Goal: Feedback & Contribution: Leave review/rating

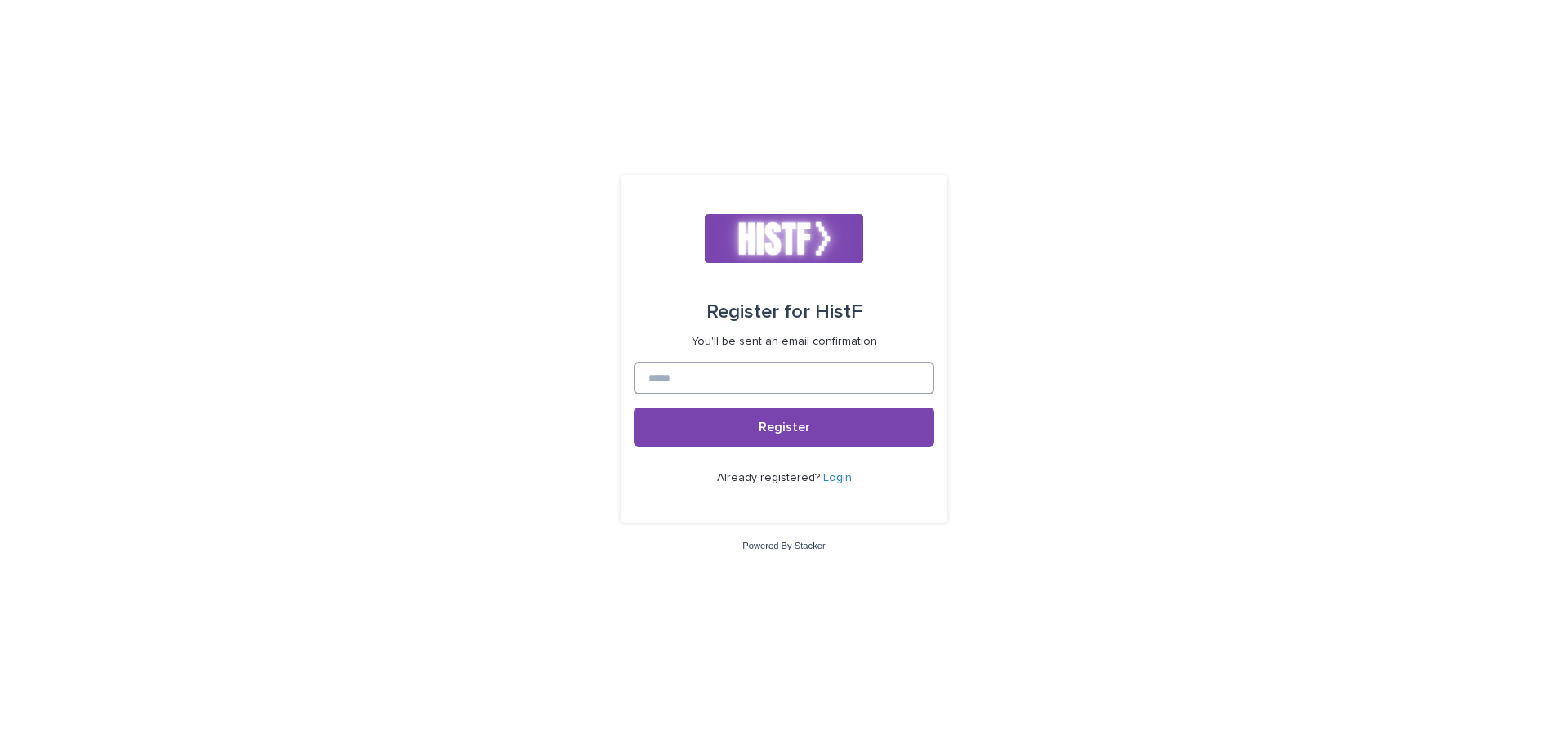
click at [838, 373] on input at bounding box center [784, 378] width 300 height 33
type input "**********"
click at [633, 408] on button "Register" at bounding box center [784, 427] width 300 height 39
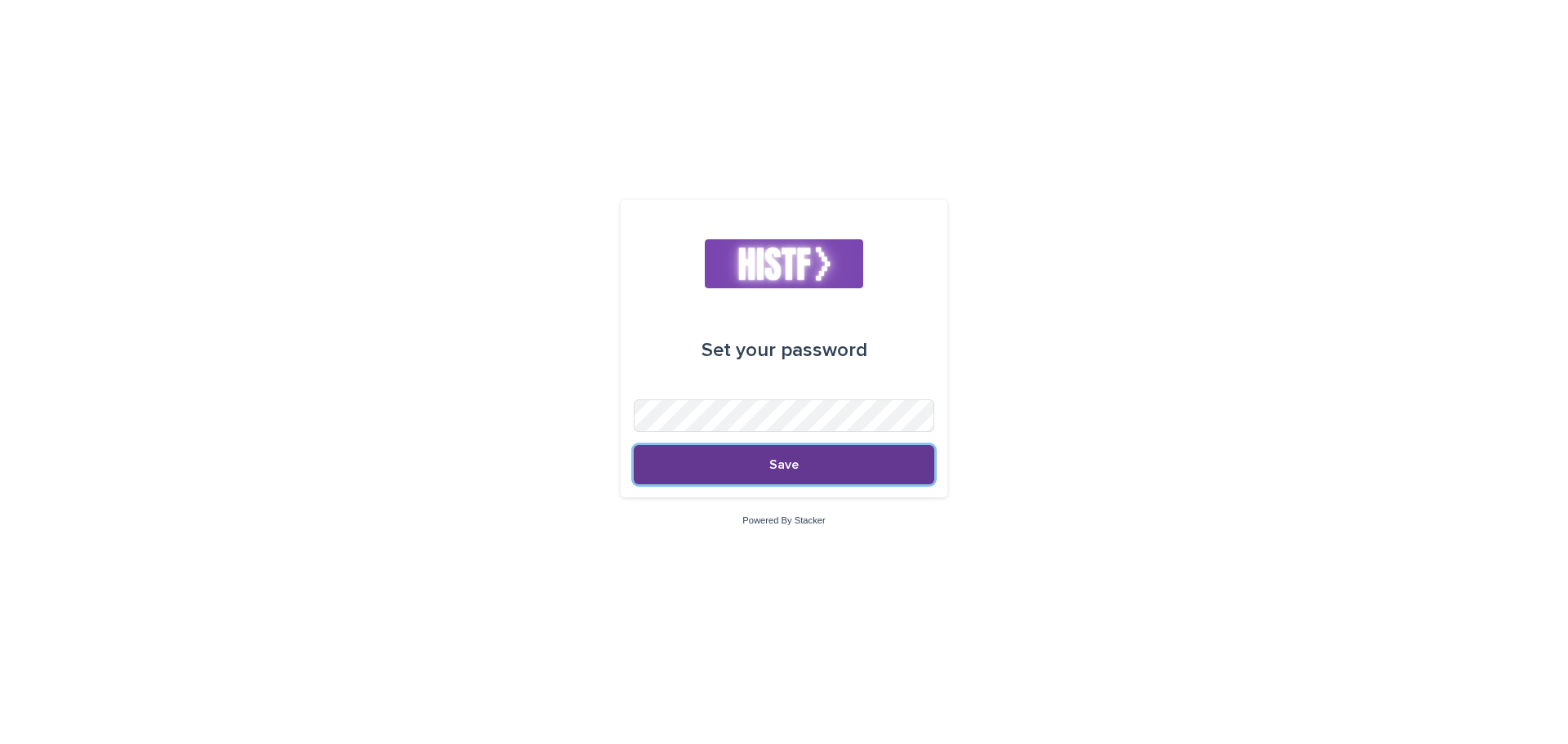
click at [871, 466] on button "Save" at bounding box center [784, 465] width 300 height 39
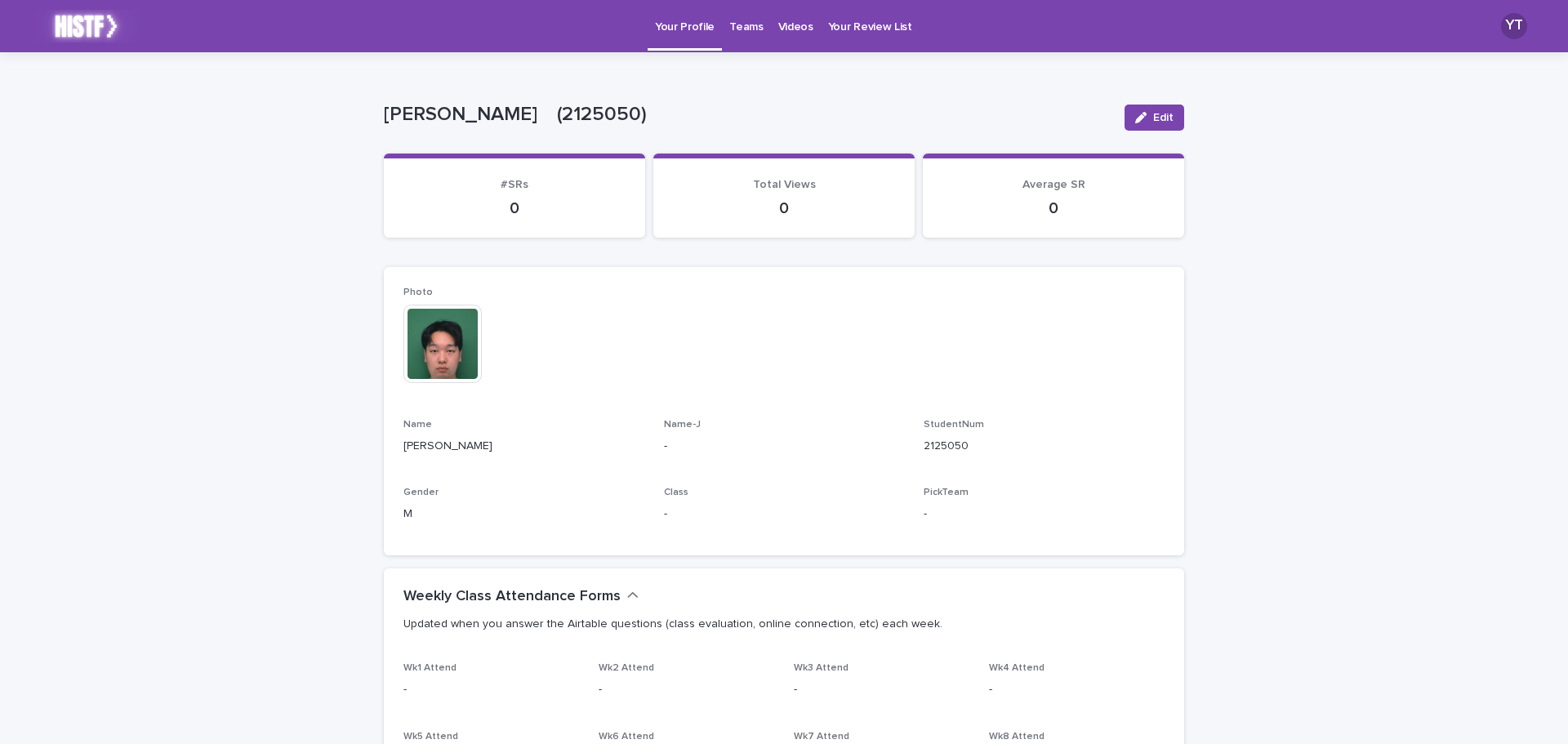
click at [1287, 229] on div "**********" at bounding box center [784, 741] width 1568 height 1378
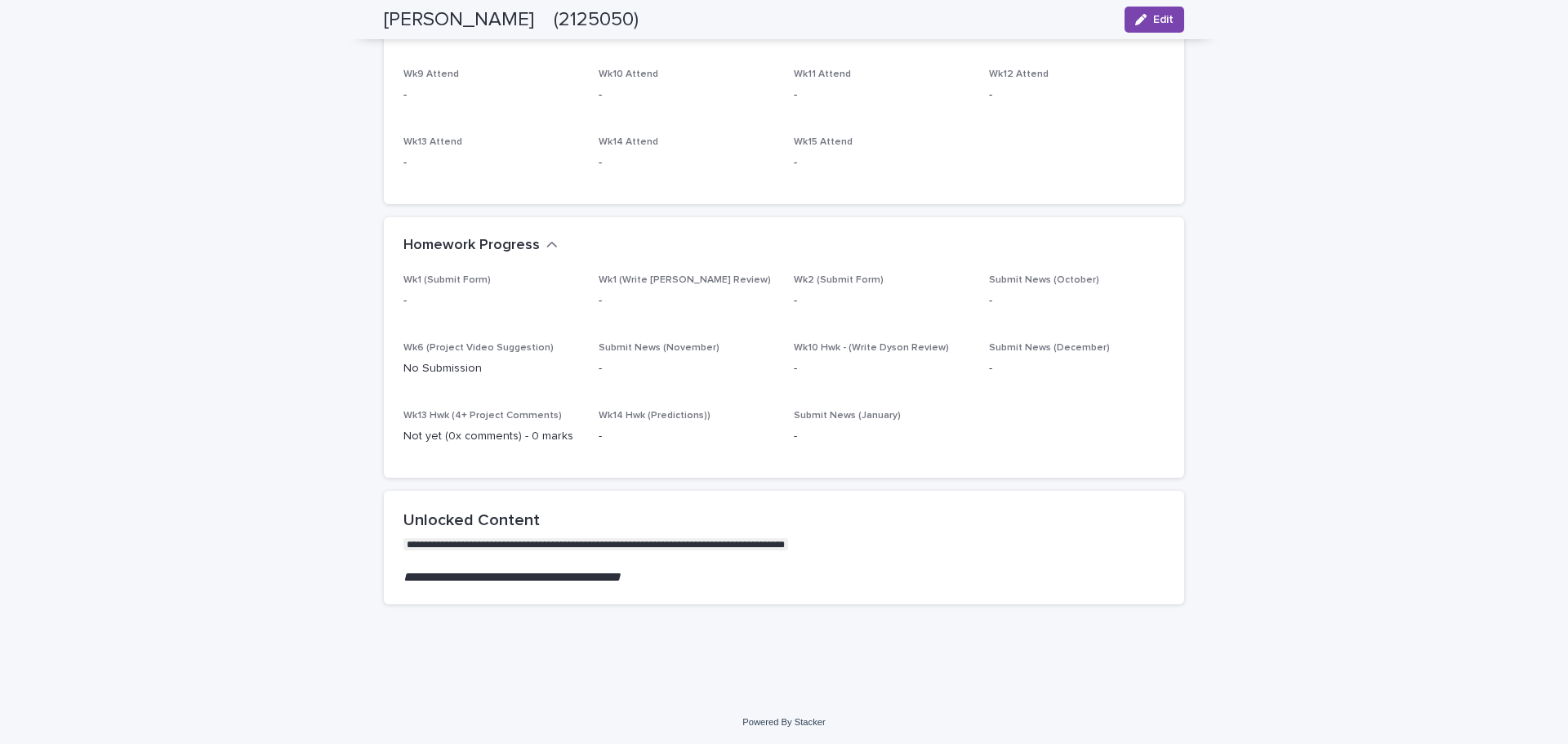
scroll to position [732, 0]
click at [1358, 259] on div "**********" at bounding box center [784, 9] width 1568 height 1378
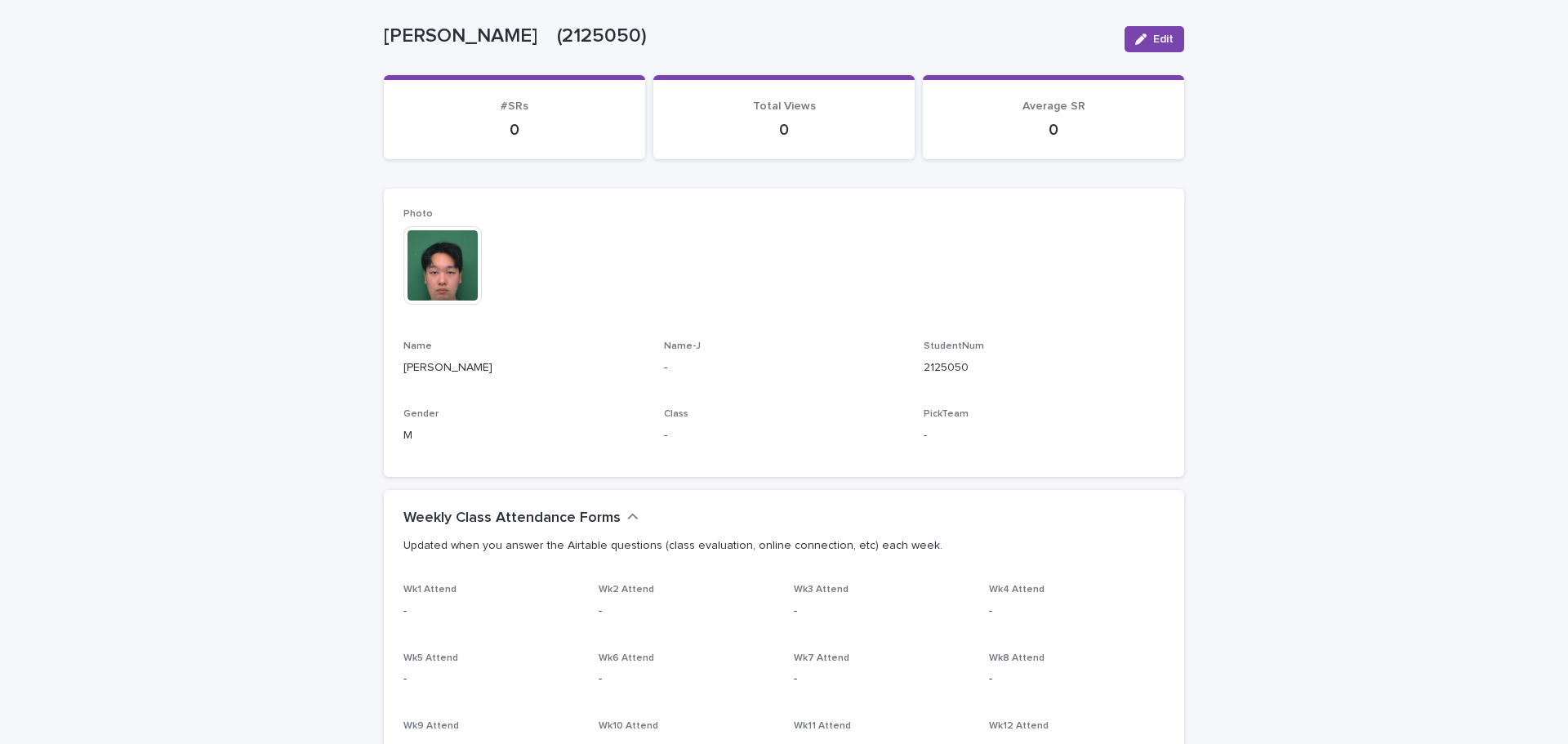
scroll to position [0, 0]
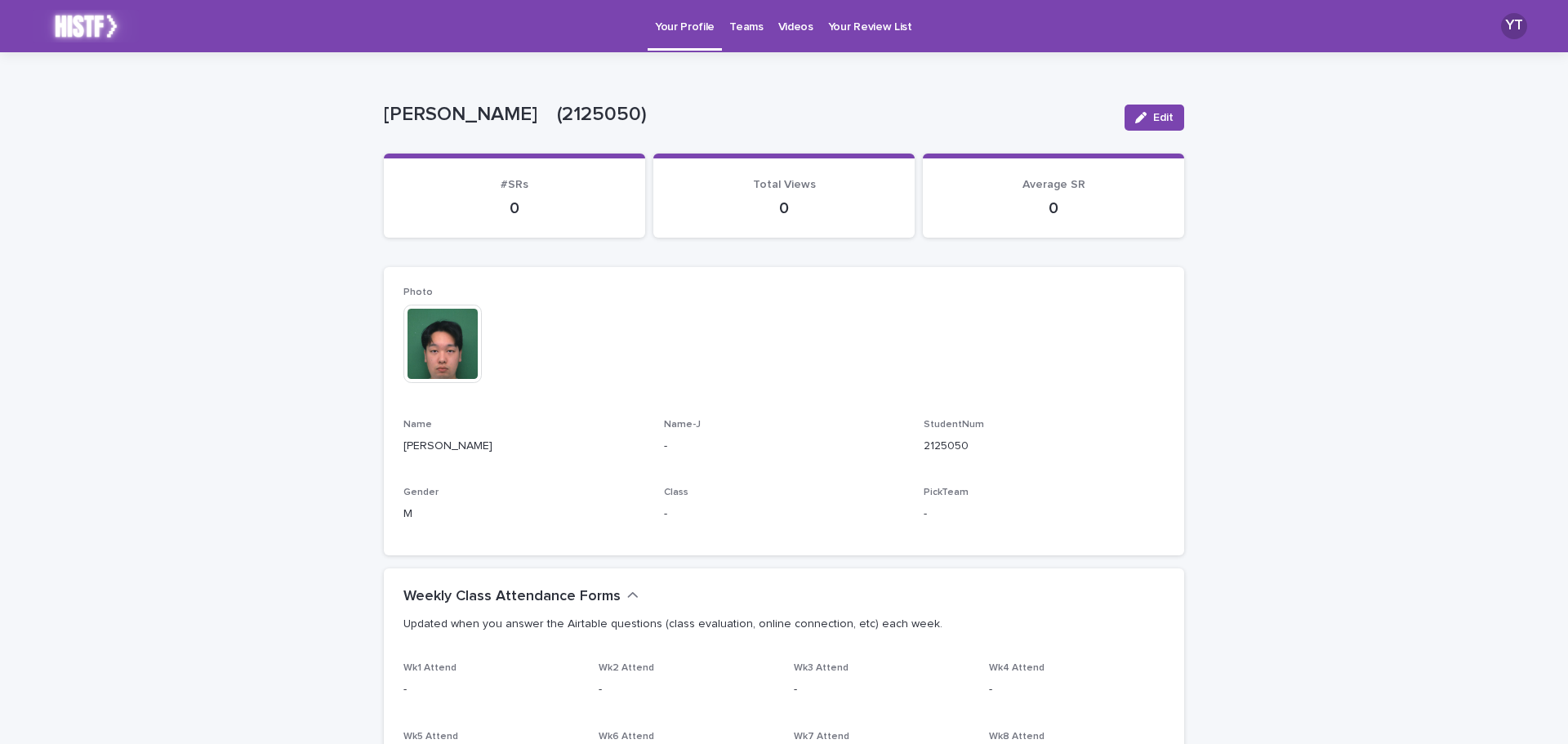
click at [752, 31] on p "Teams" at bounding box center [746, 17] width 33 height 34
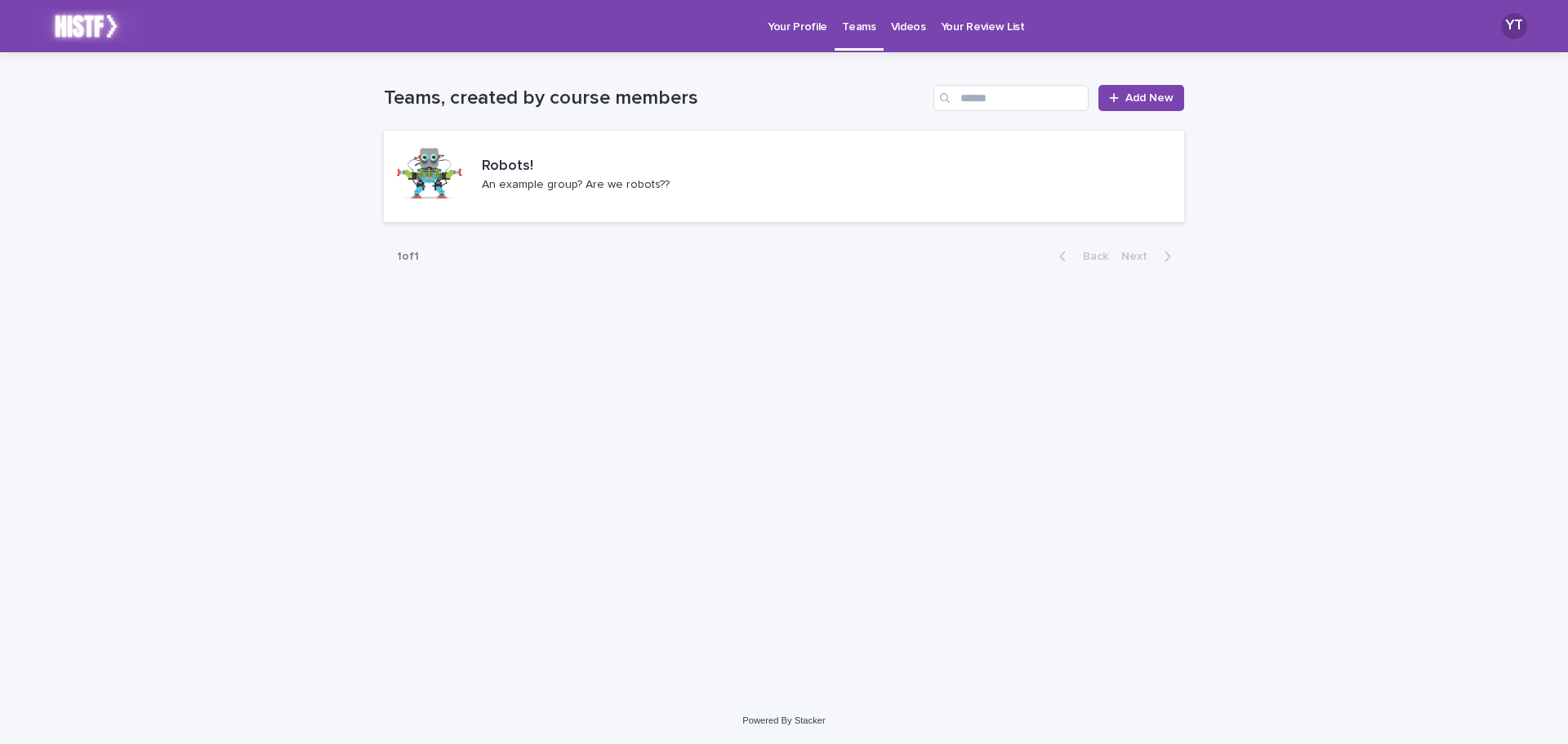
click at [795, 24] on p "Your Profile" at bounding box center [797, 17] width 59 height 34
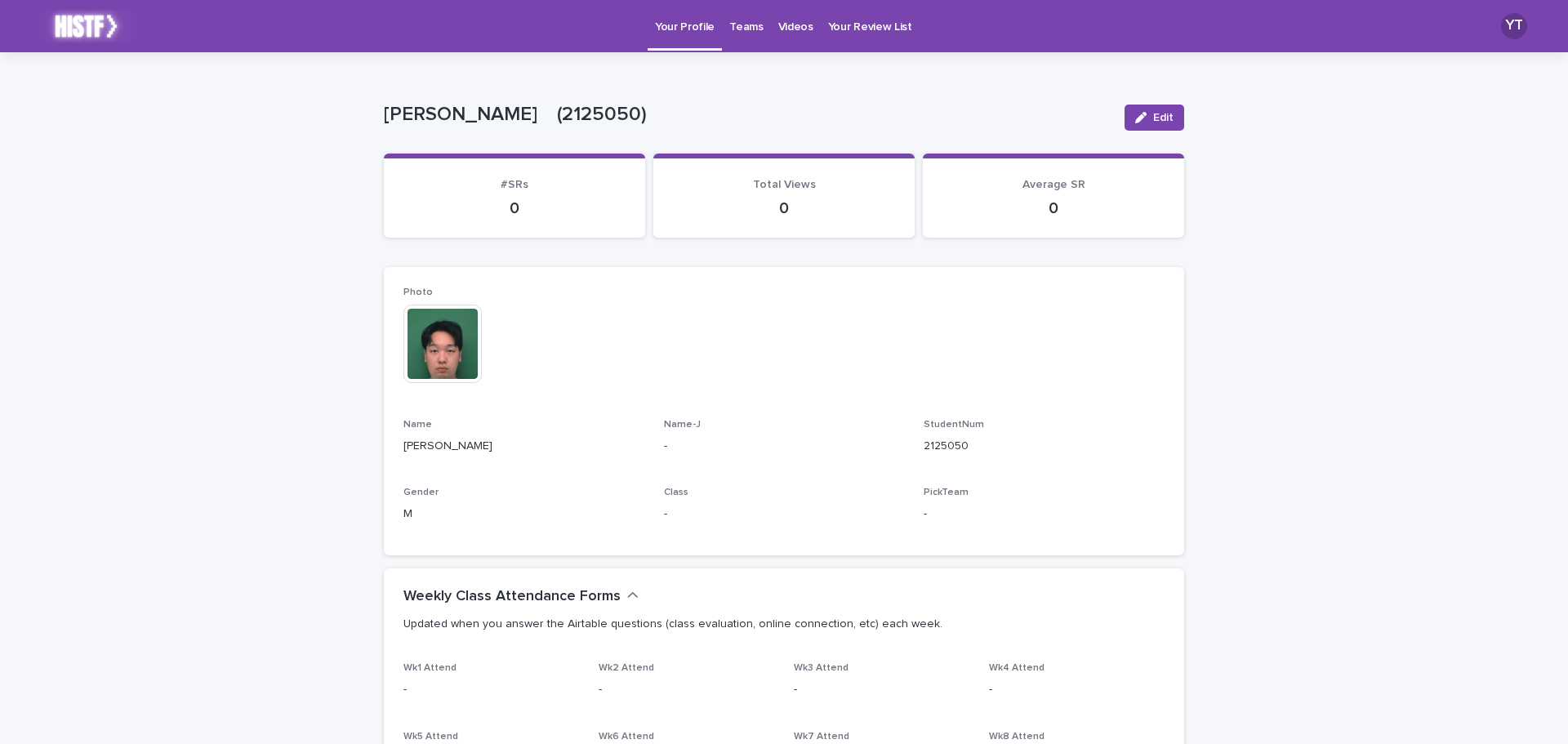
click at [782, 27] on p "Videos" at bounding box center [795, 17] width 35 height 34
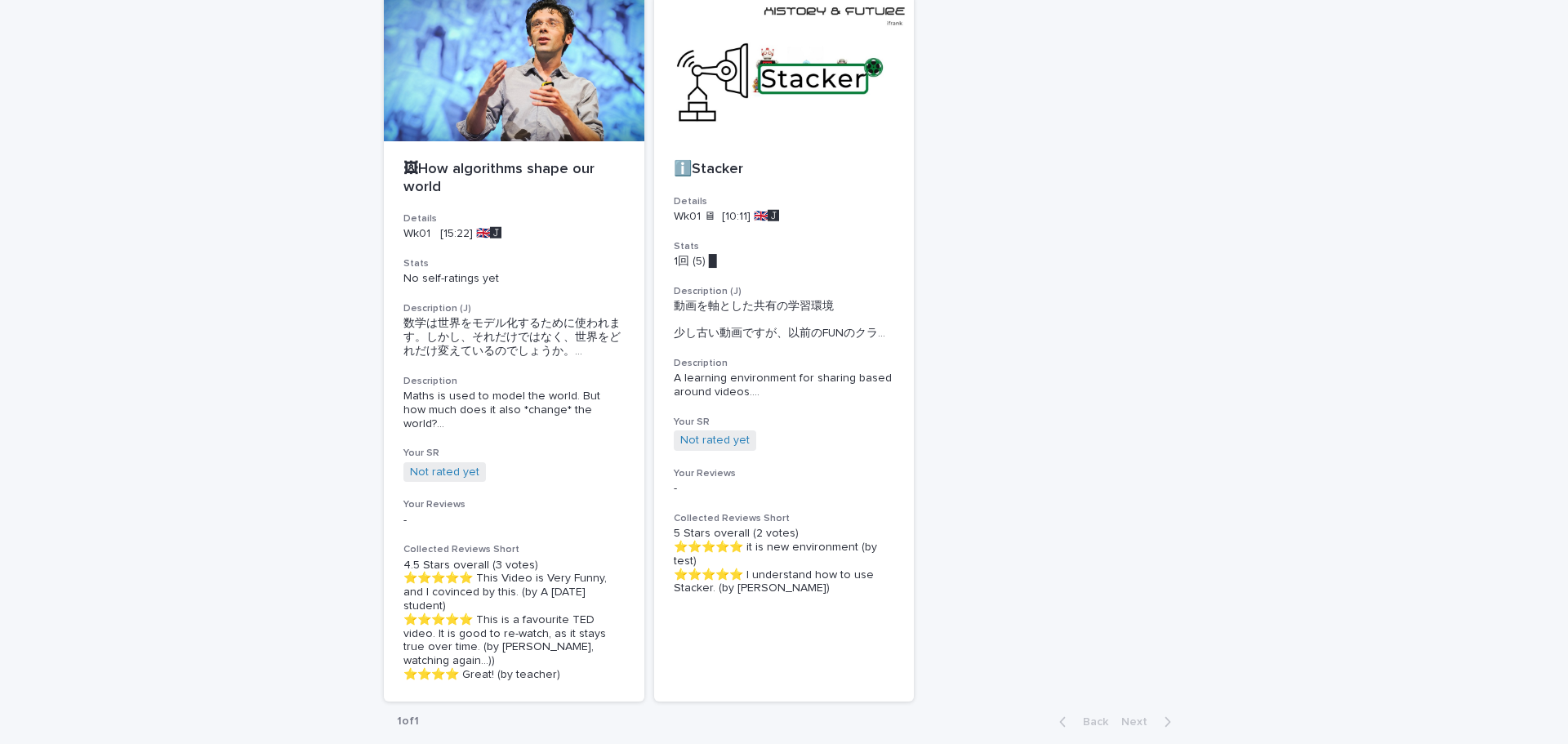
scroll to position [164, 0]
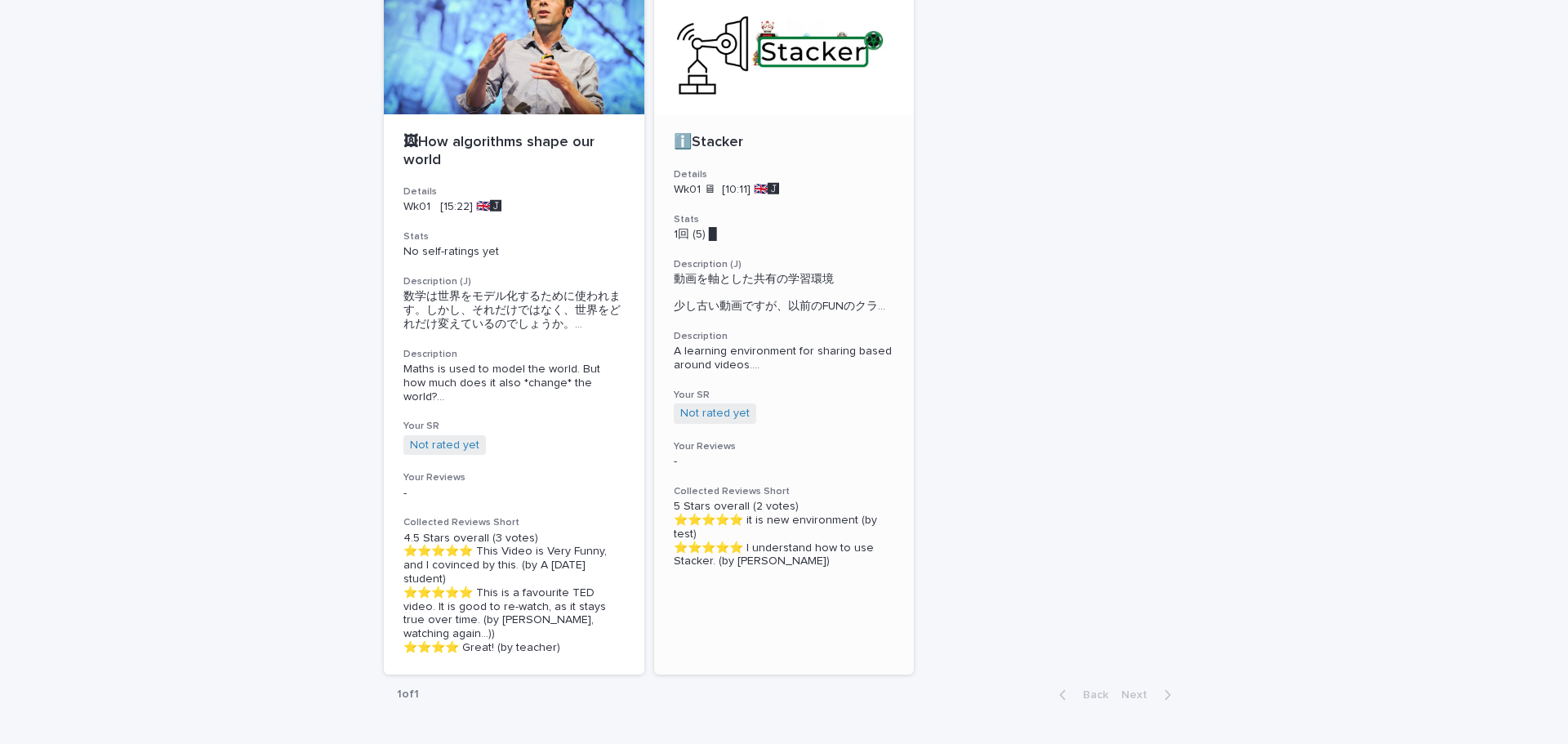
click at [843, 365] on span "A learning environment for sharing based around videos. ..." at bounding box center [784, 359] width 221 height 27
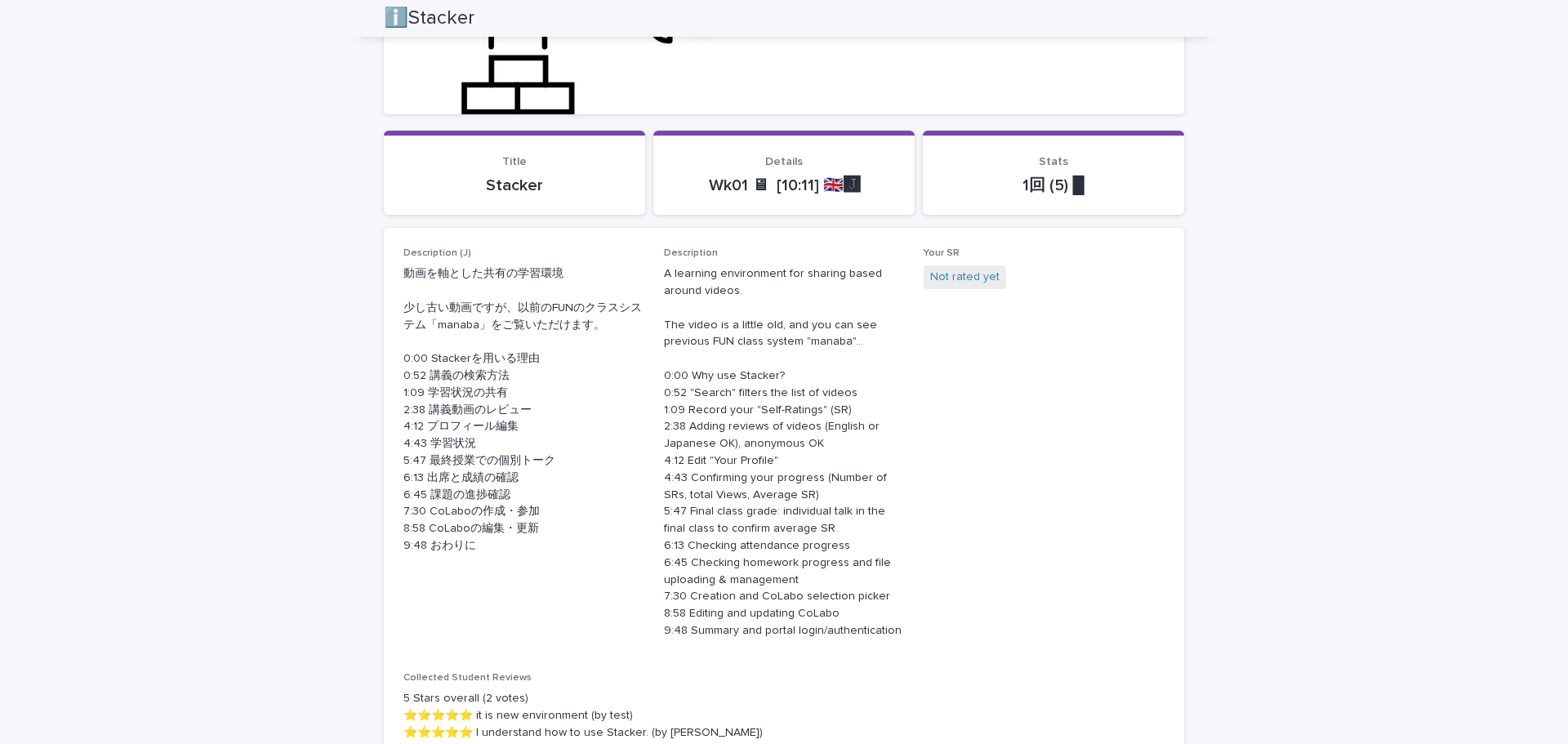
scroll to position [371, 0]
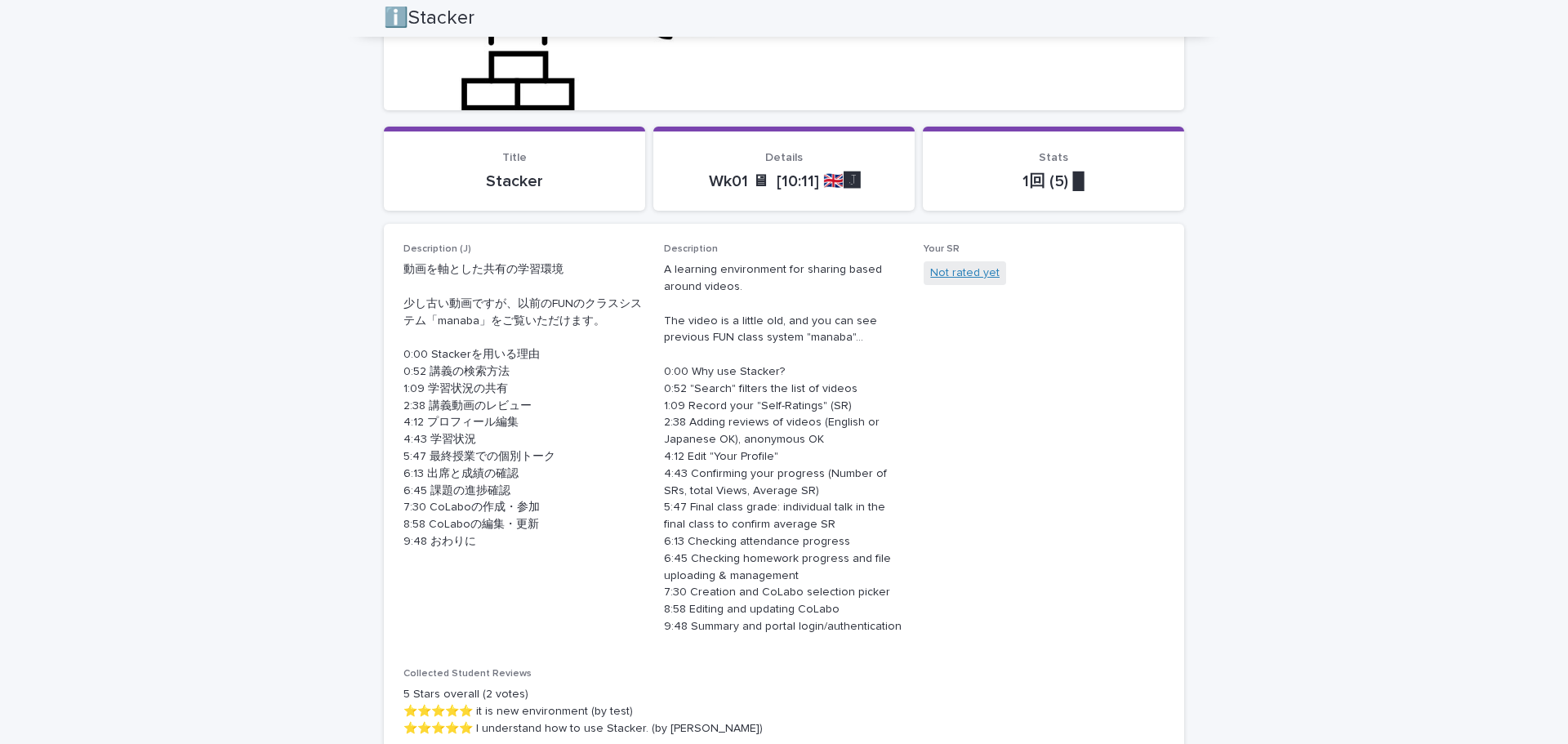
click at [940, 269] on link "Not rated yet" at bounding box center [964, 273] width 69 height 18
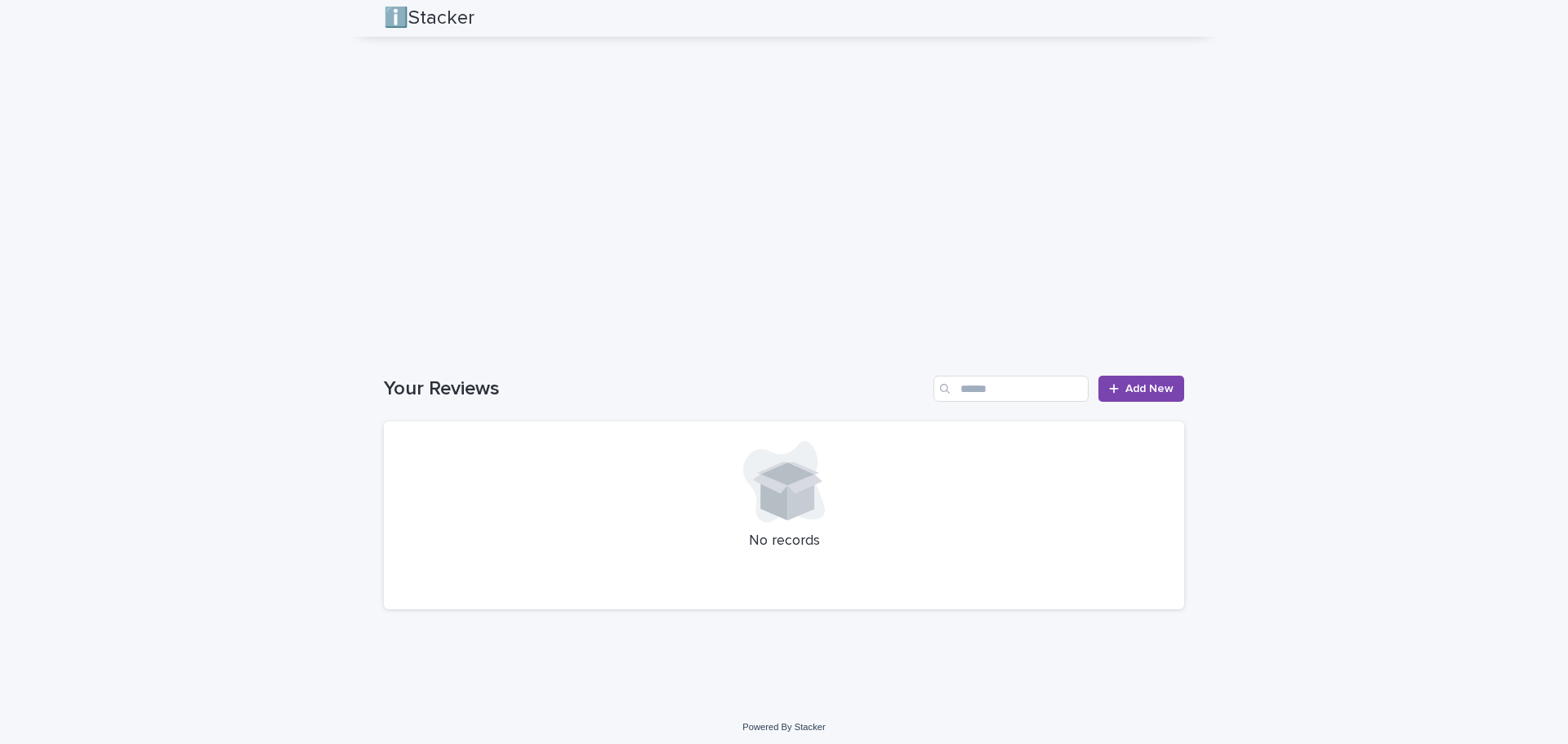
scroll to position [1384, 0]
click at [1130, 379] on span "Add New" at bounding box center [1148, 383] width 48 height 12
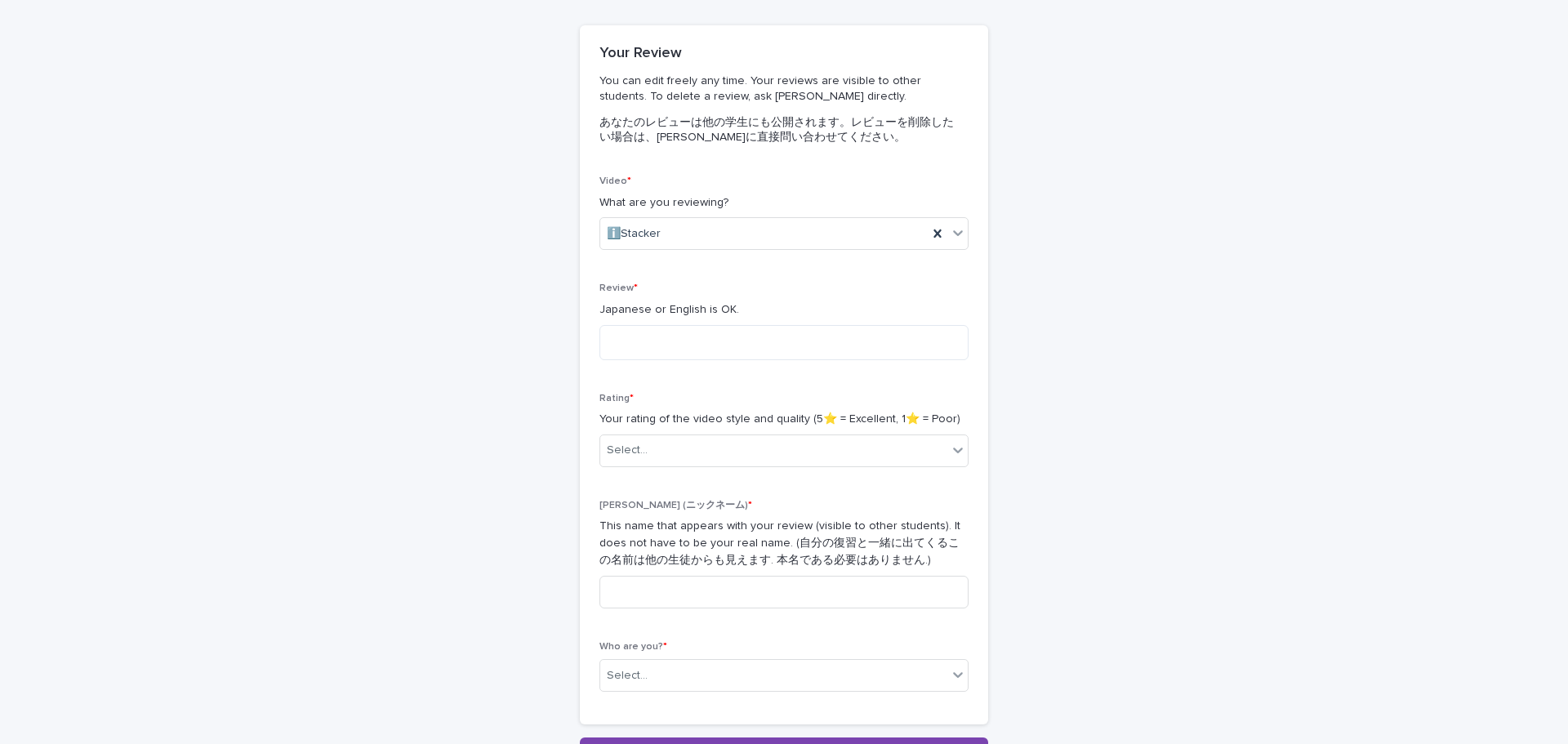
scroll to position [103, 0]
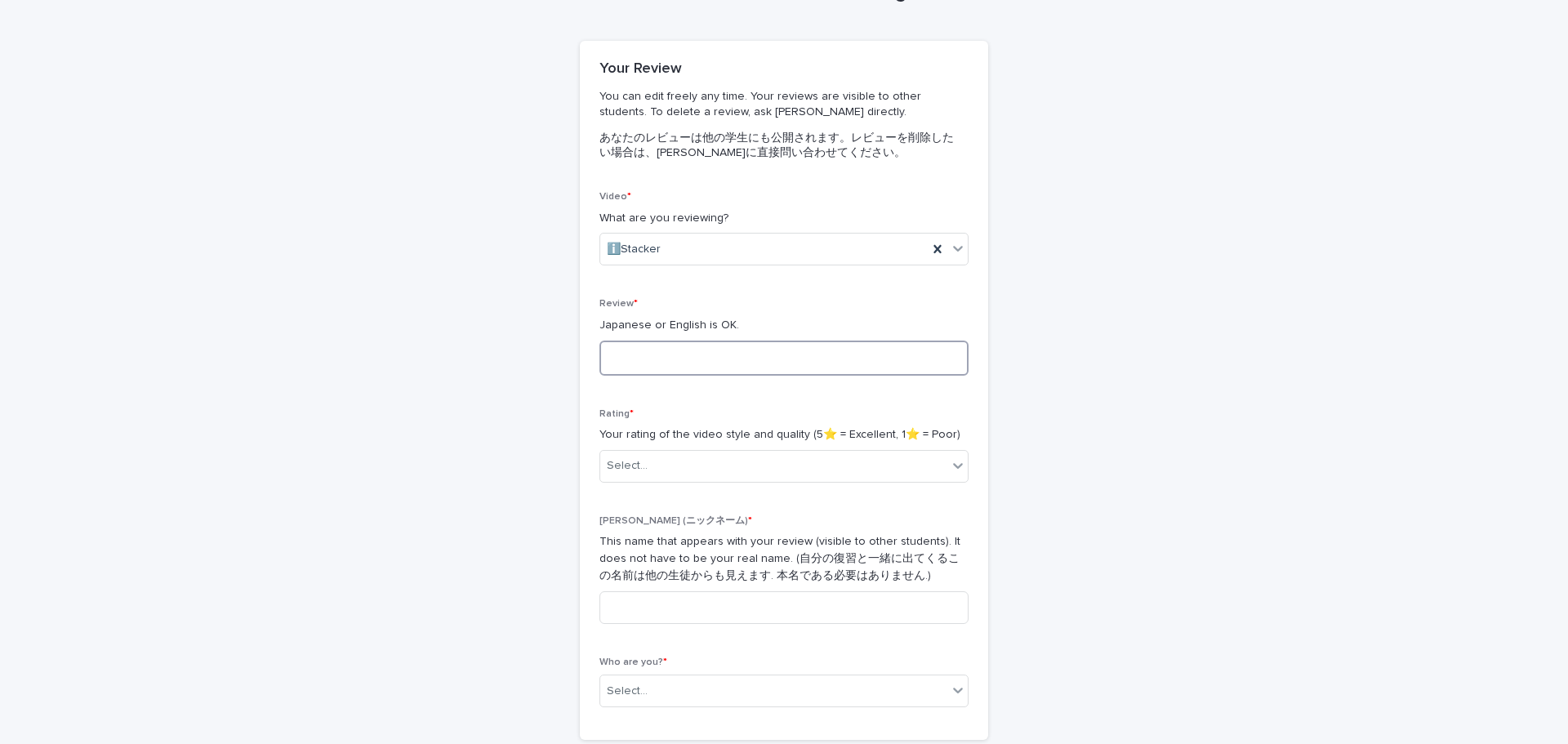
click at [830, 362] on textarea at bounding box center [784, 358] width 369 height 35
click at [838, 470] on div "Select..." at bounding box center [774, 466] width 347 height 27
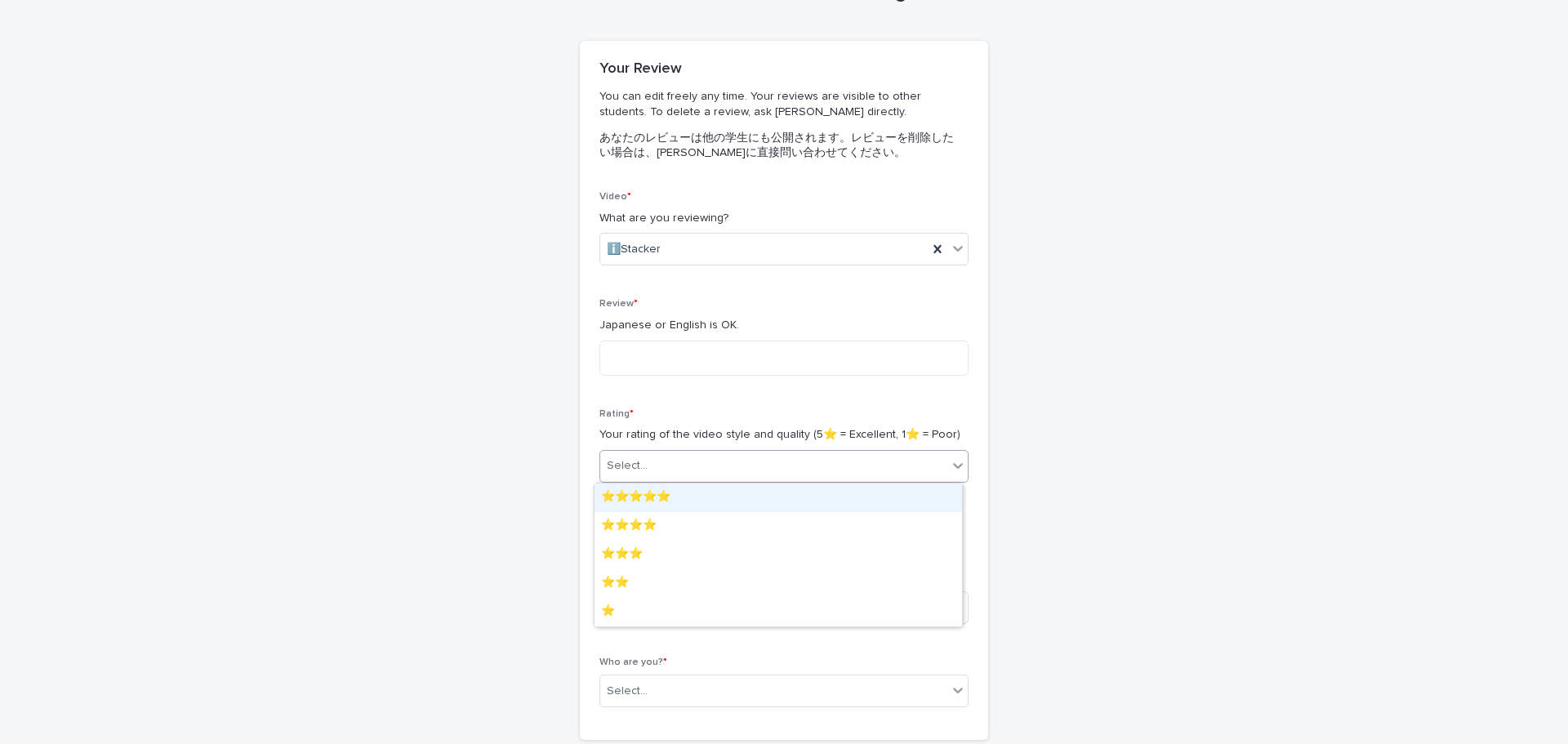
click at [825, 496] on div "⭐️⭐️⭐️⭐️⭐️" at bounding box center [778, 497] width 367 height 28
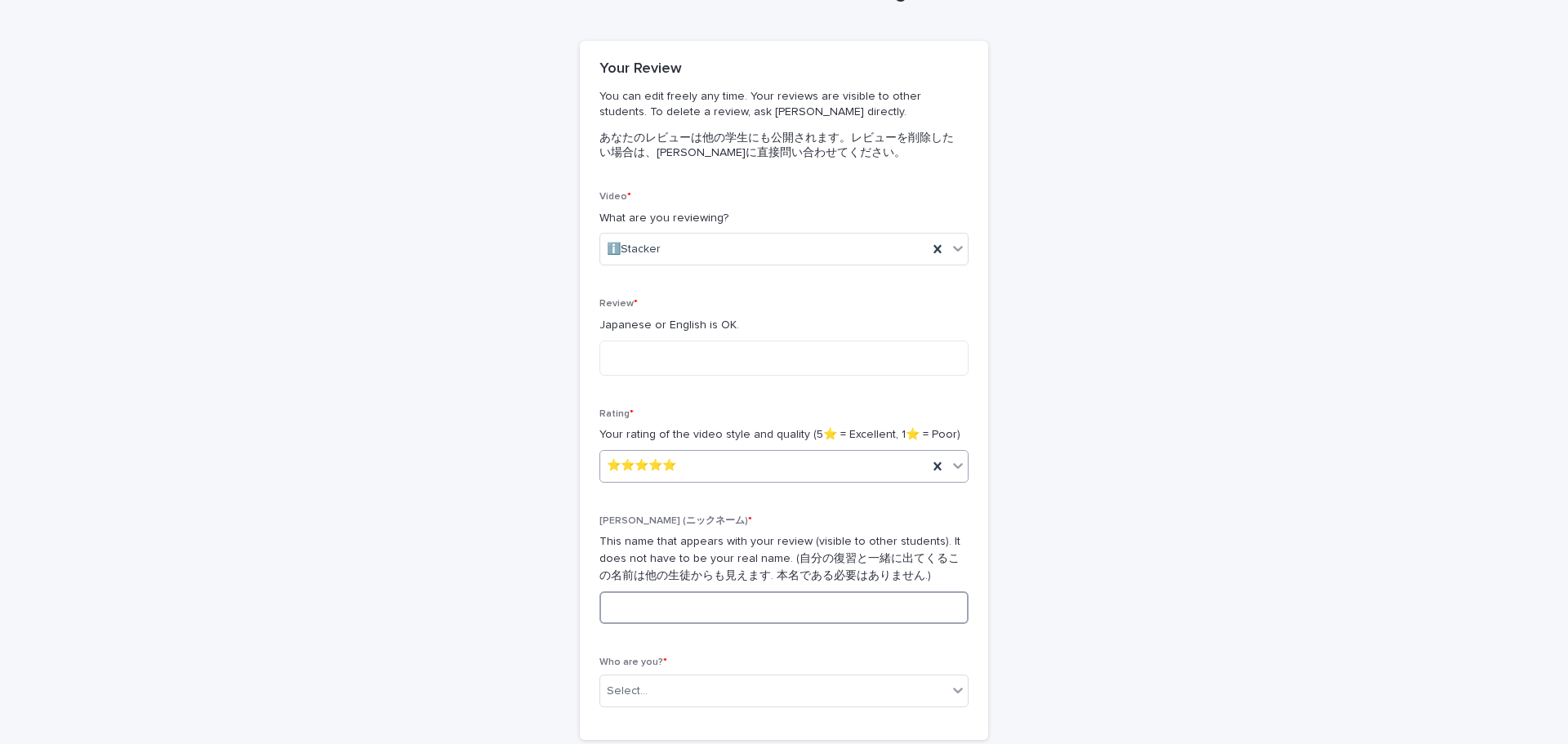
click at [773, 593] on input at bounding box center [784, 608] width 369 height 33
click at [1076, 558] on div "Reviews: Thanks for Adding Loading... Saving… Loading... Saving… Loading... Sav…" at bounding box center [784, 364] width 800 height 831
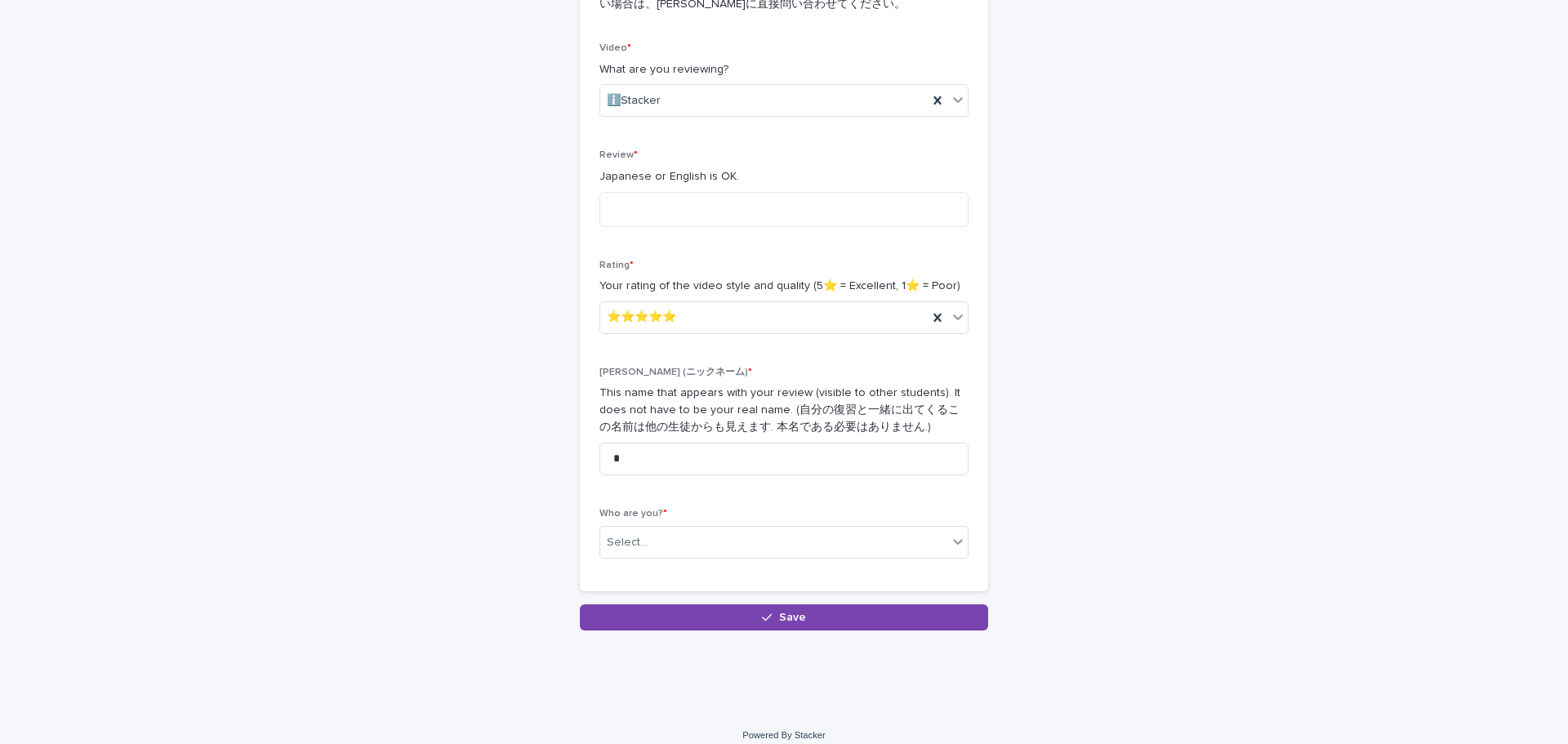
scroll to position [267, 0]
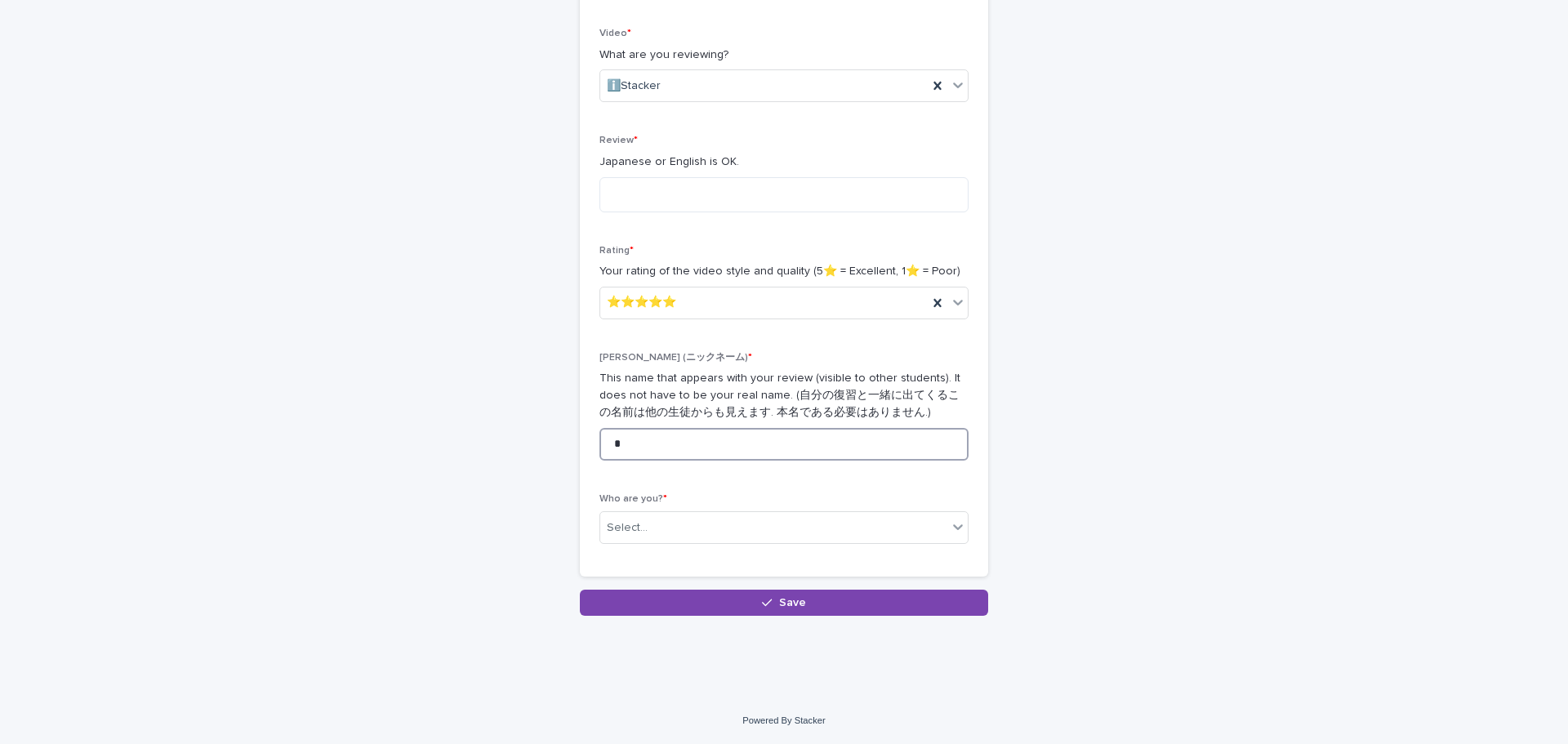
click at [787, 443] on input "*" at bounding box center [784, 445] width 369 height 33
click at [1086, 443] on div "Reviews: Thanks for Adding Loading... Saving… Loading... Saving… Loading... Sav…" at bounding box center [784, 201] width 800 height 831
drag, startPoint x: 660, startPoint y: 453, endPoint x: 480, endPoint y: 447, distance: 180.1
click at [515, 455] on div "Reviews: Thanks for Adding Loading... Saving… Loading... Saving… Loading... Sav…" at bounding box center [784, 201] width 800 height 831
type input "**"
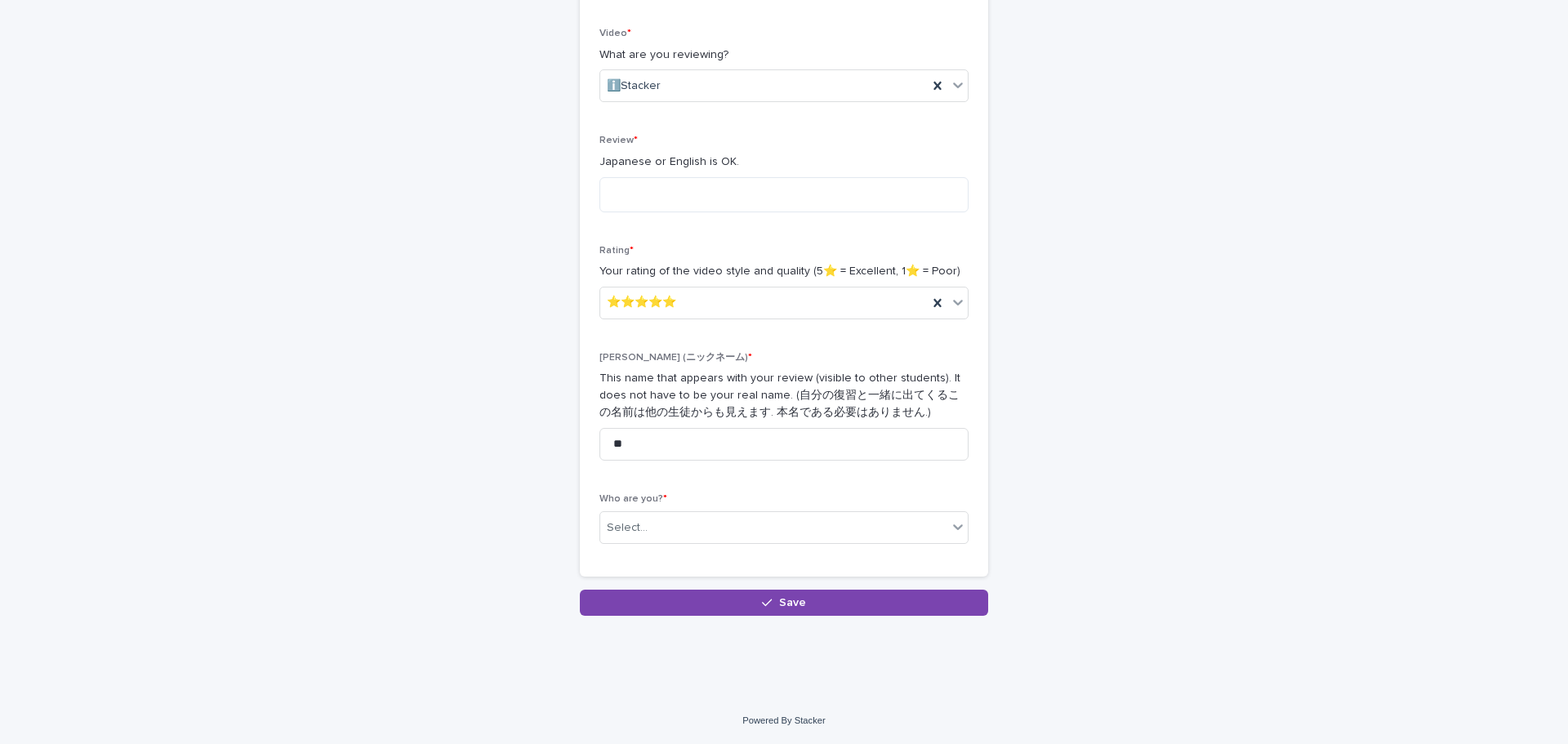
click at [496, 419] on div "Reviews: Thanks for Adding Loading... Saving… Loading... Saving… Loading... Sav…" at bounding box center [784, 201] width 800 height 831
click at [733, 515] on div "Select..." at bounding box center [774, 529] width 347 height 27
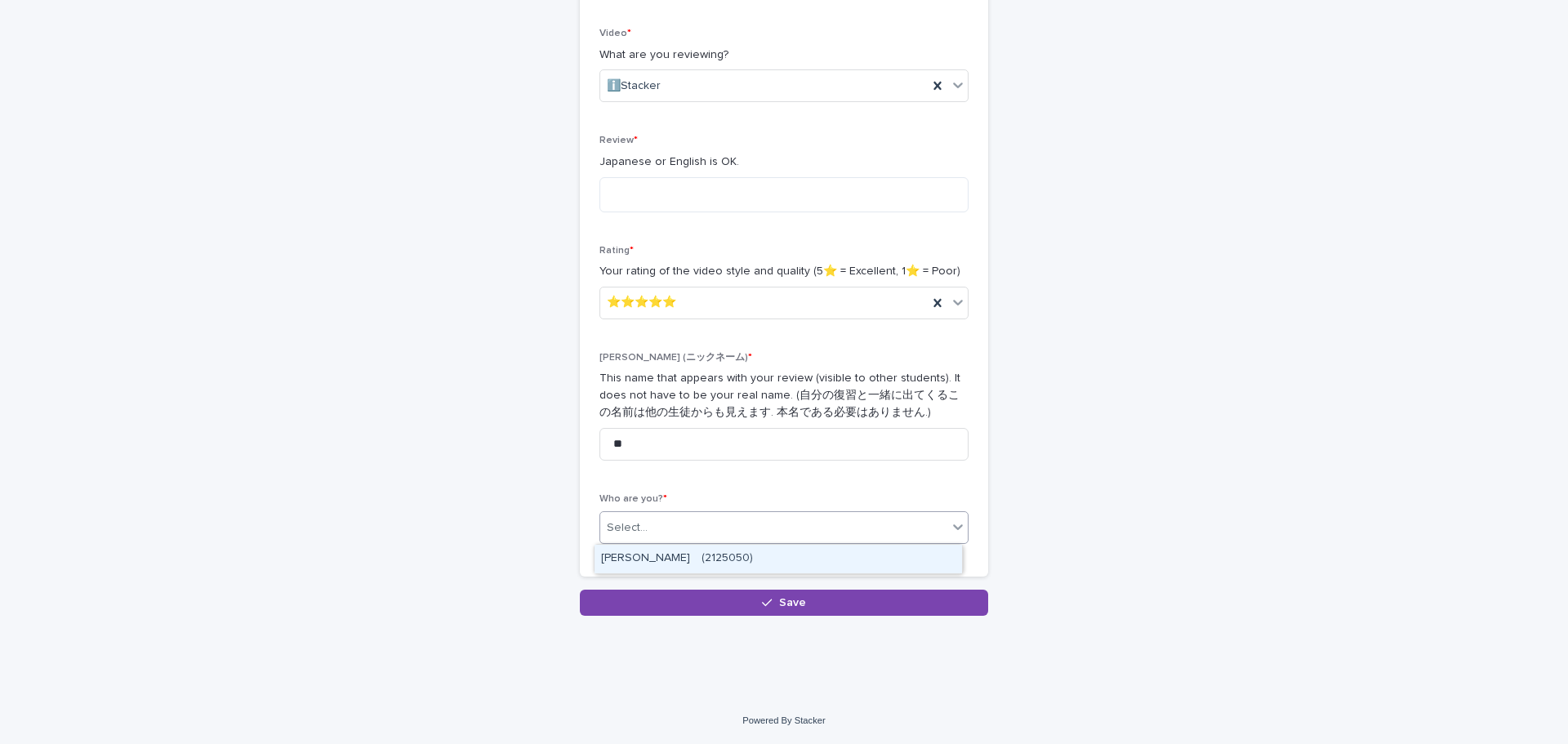
click at [730, 560] on div "Yuta Tange　(2125050)" at bounding box center [778, 559] width 367 height 28
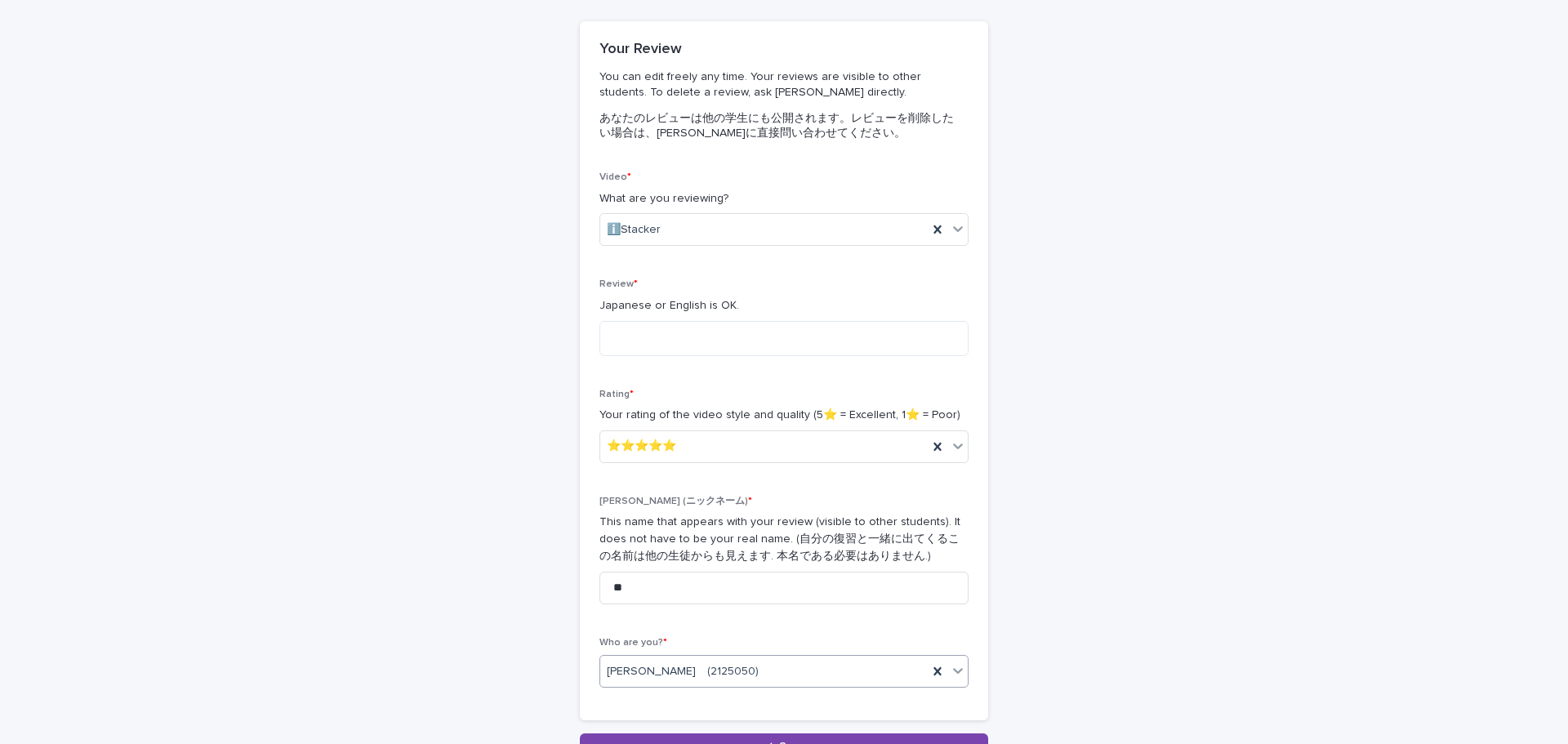
scroll to position [103, 0]
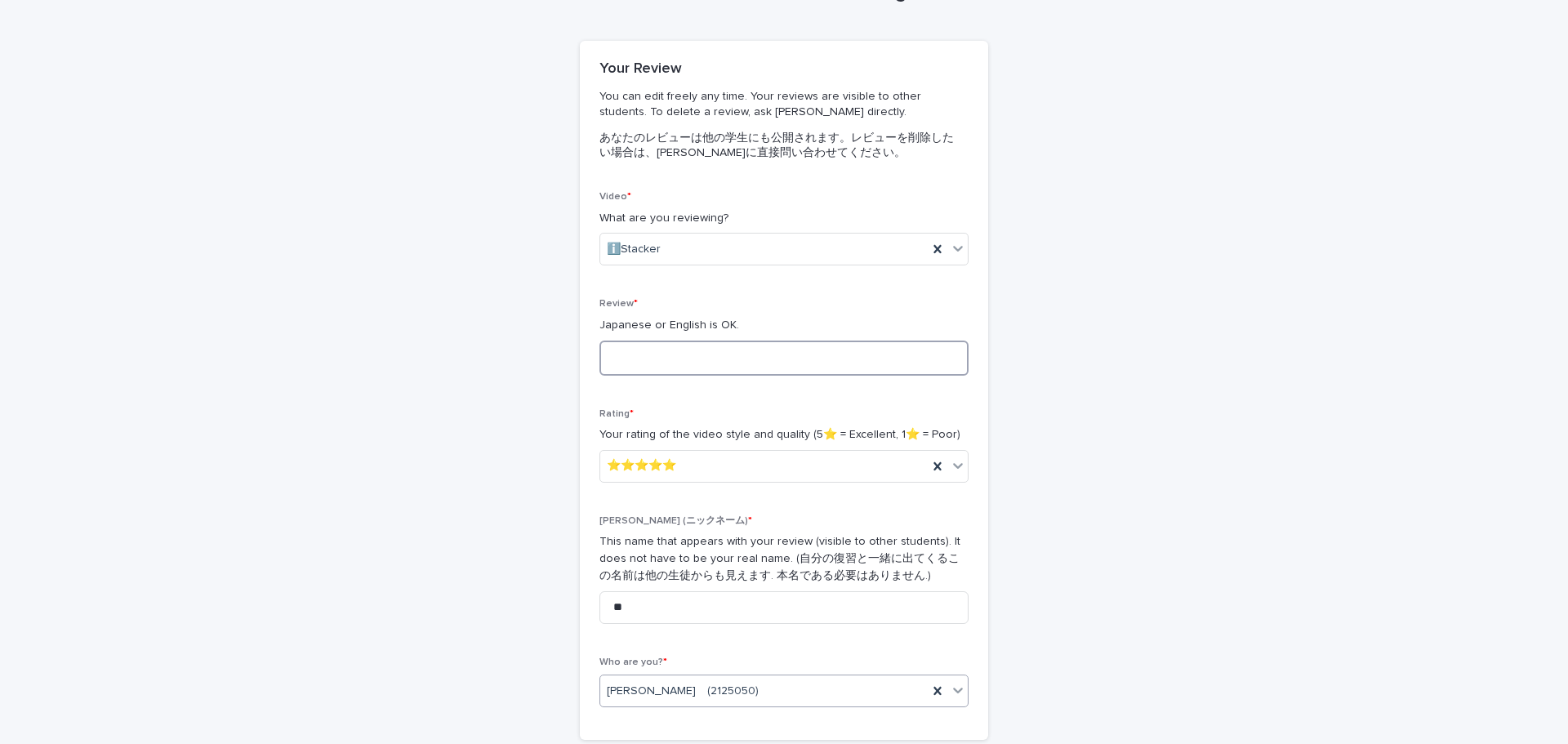
click at [714, 364] on textarea at bounding box center [784, 358] width 369 height 35
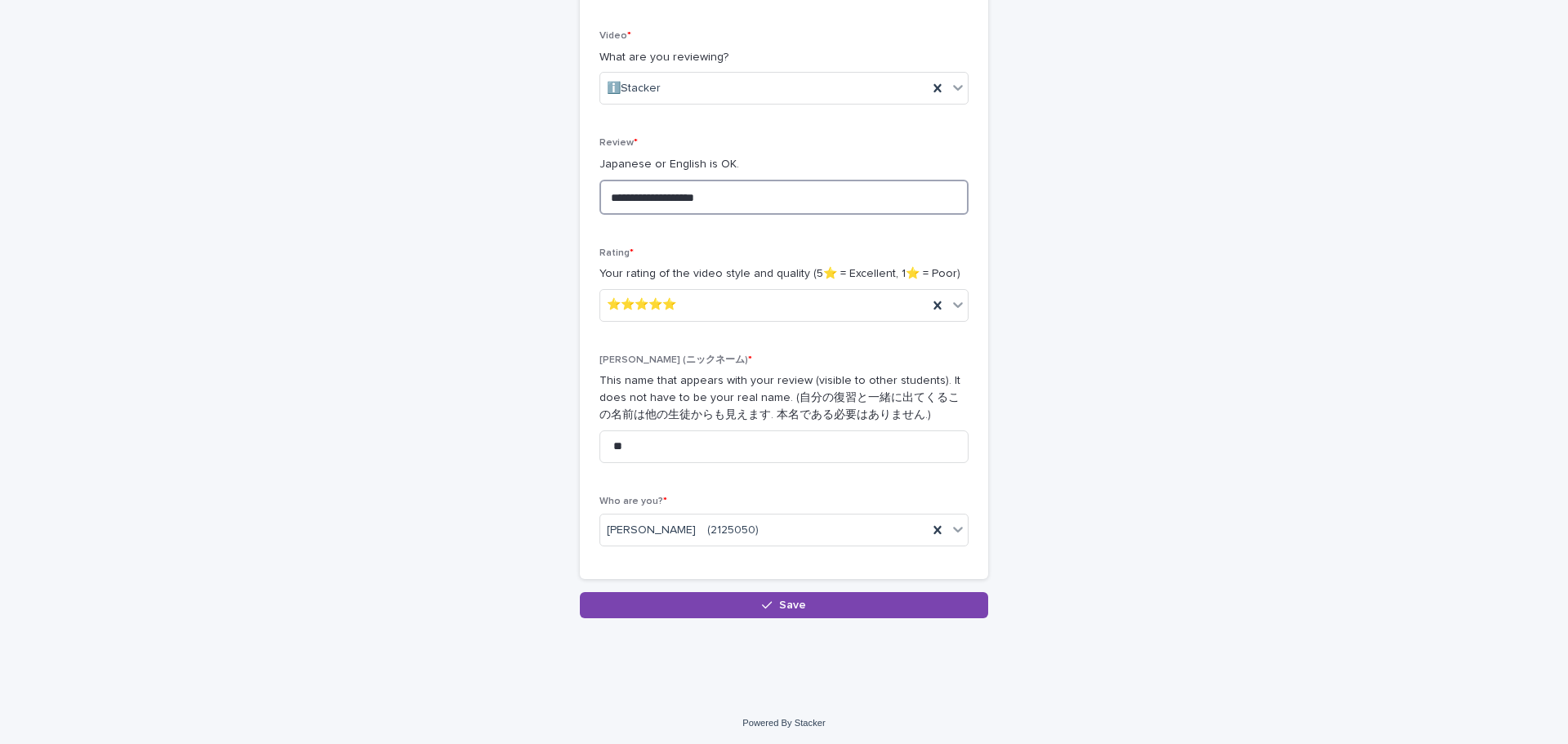
scroll to position [267, 0]
type textarea "**********"
drag, startPoint x: 720, startPoint y: 431, endPoint x: 531, endPoint y: 449, distance: 189.9
click at [533, 446] on div "**********" at bounding box center [784, 201] width 800 height 831
type input "**"
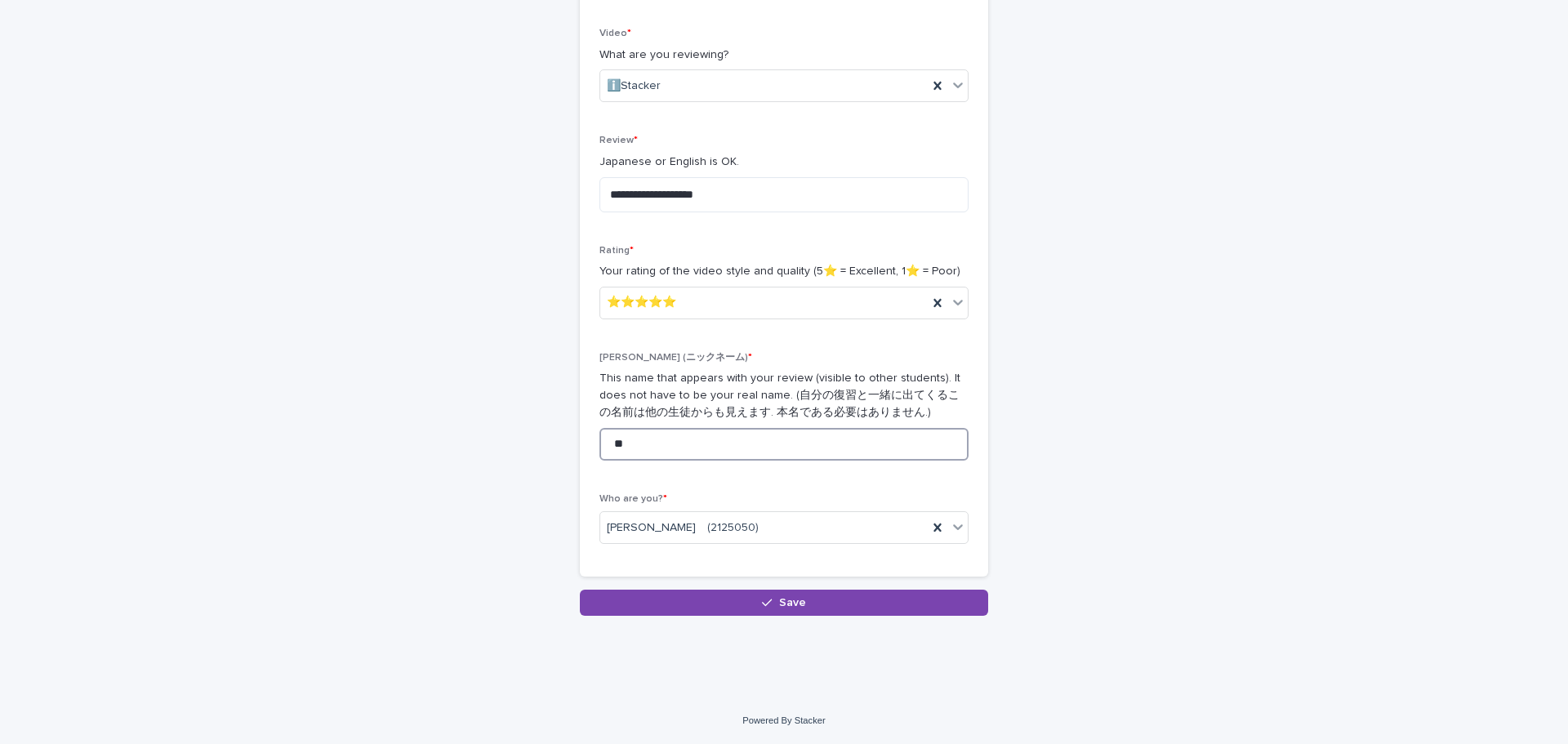
drag, startPoint x: 631, startPoint y: 446, endPoint x: 556, endPoint y: 449, distance: 75.1
click at [556, 449] on div "**********" at bounding box center [784, 201] width 800 height 831
type input "***"
click at [658, 603] on button "Save" at bounding box center [784, 603] width 408 height 26
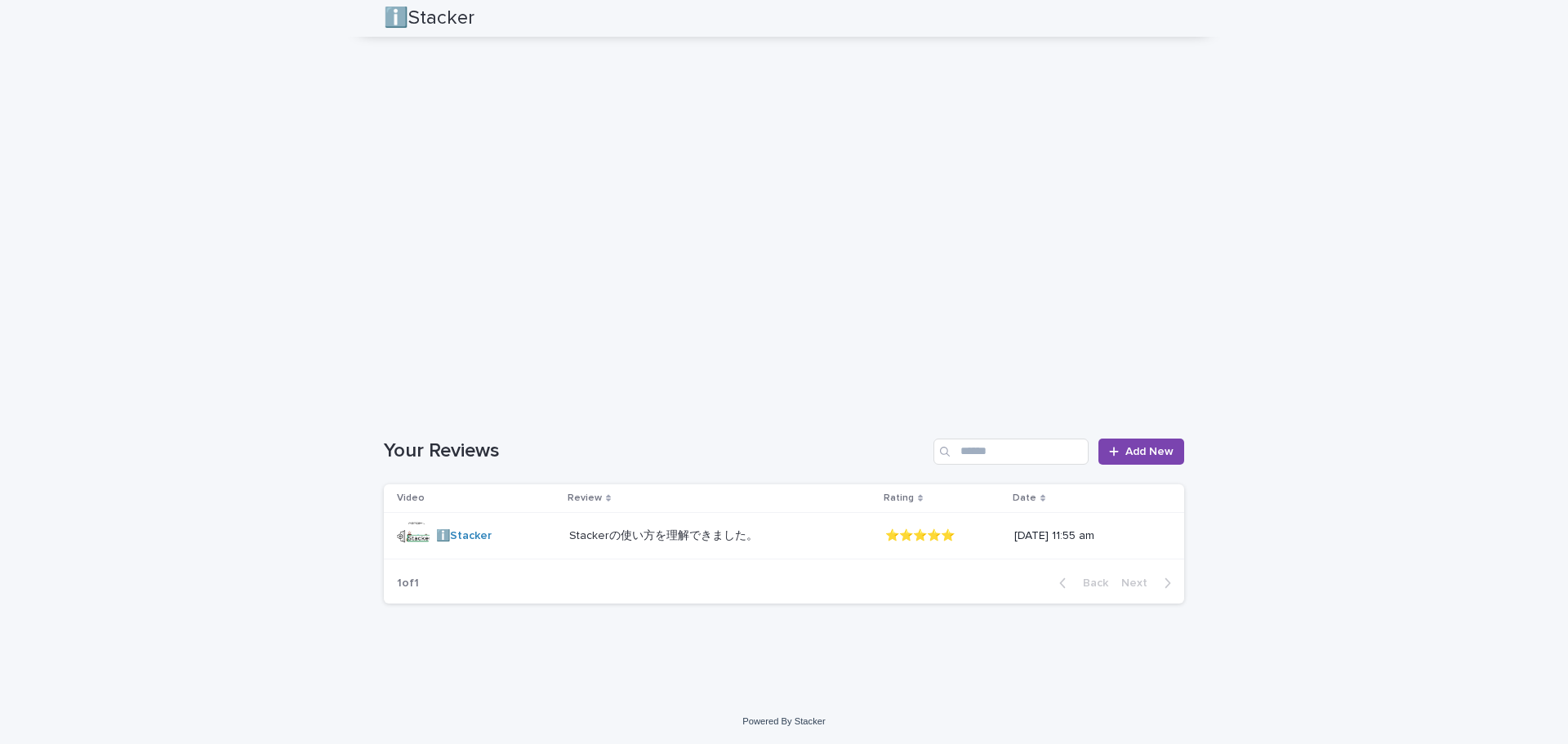
scroll to position [1333, 0]
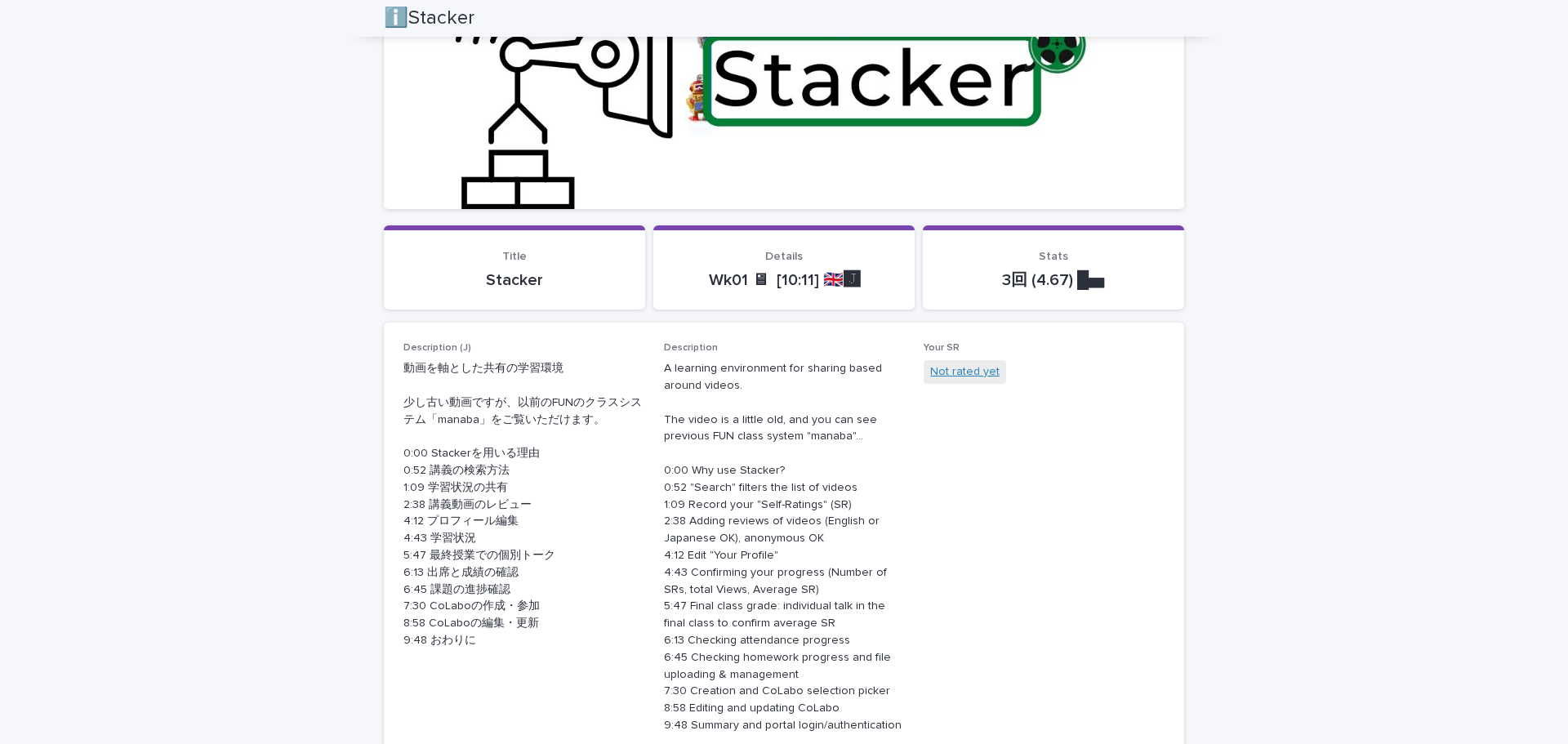
click at [951, 376] on link "Not rated yet" at bounding box center [964, 372] width 69 height 18
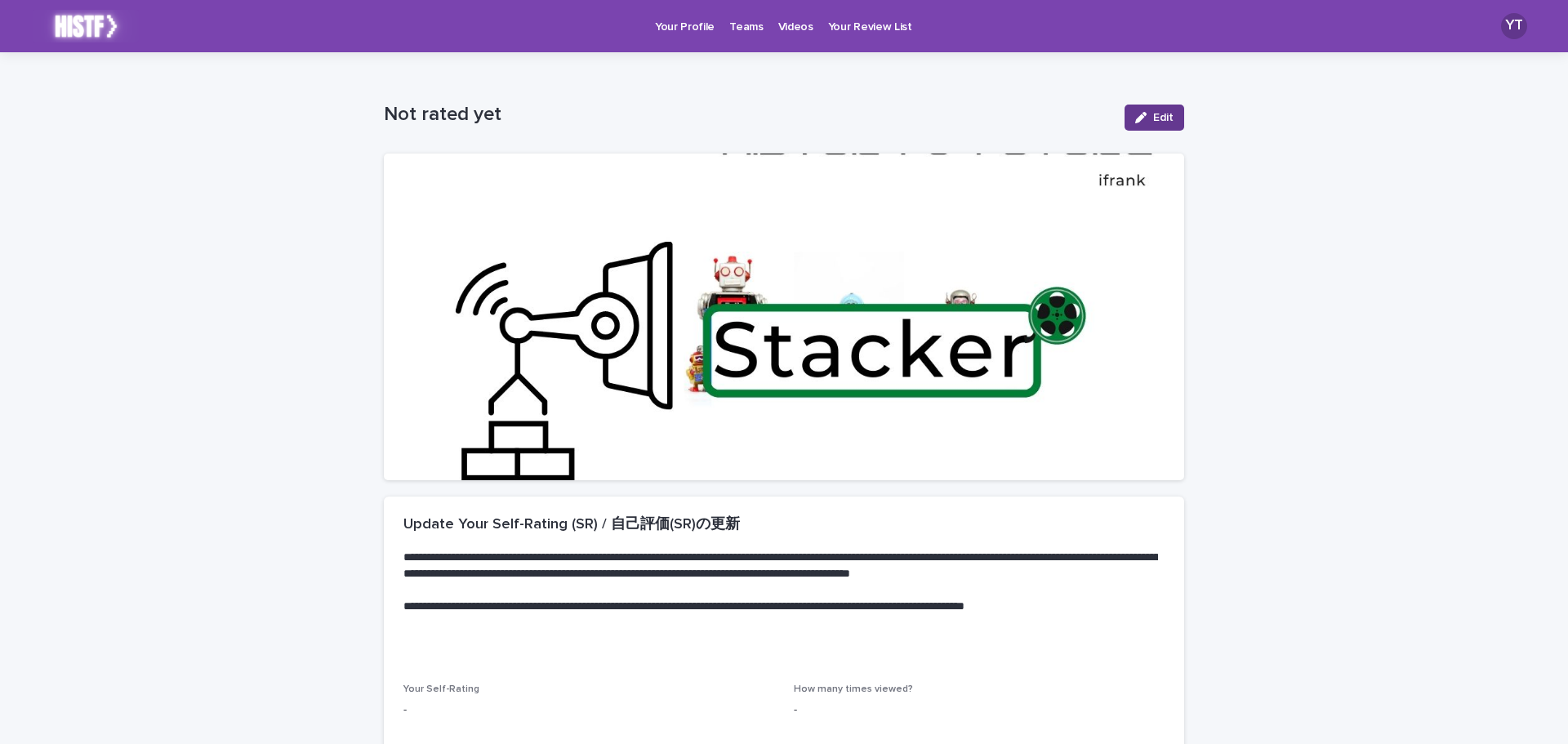
click at [1149, 125] on button "Edit" at bounding box center [1154, 117] width 59 height 26
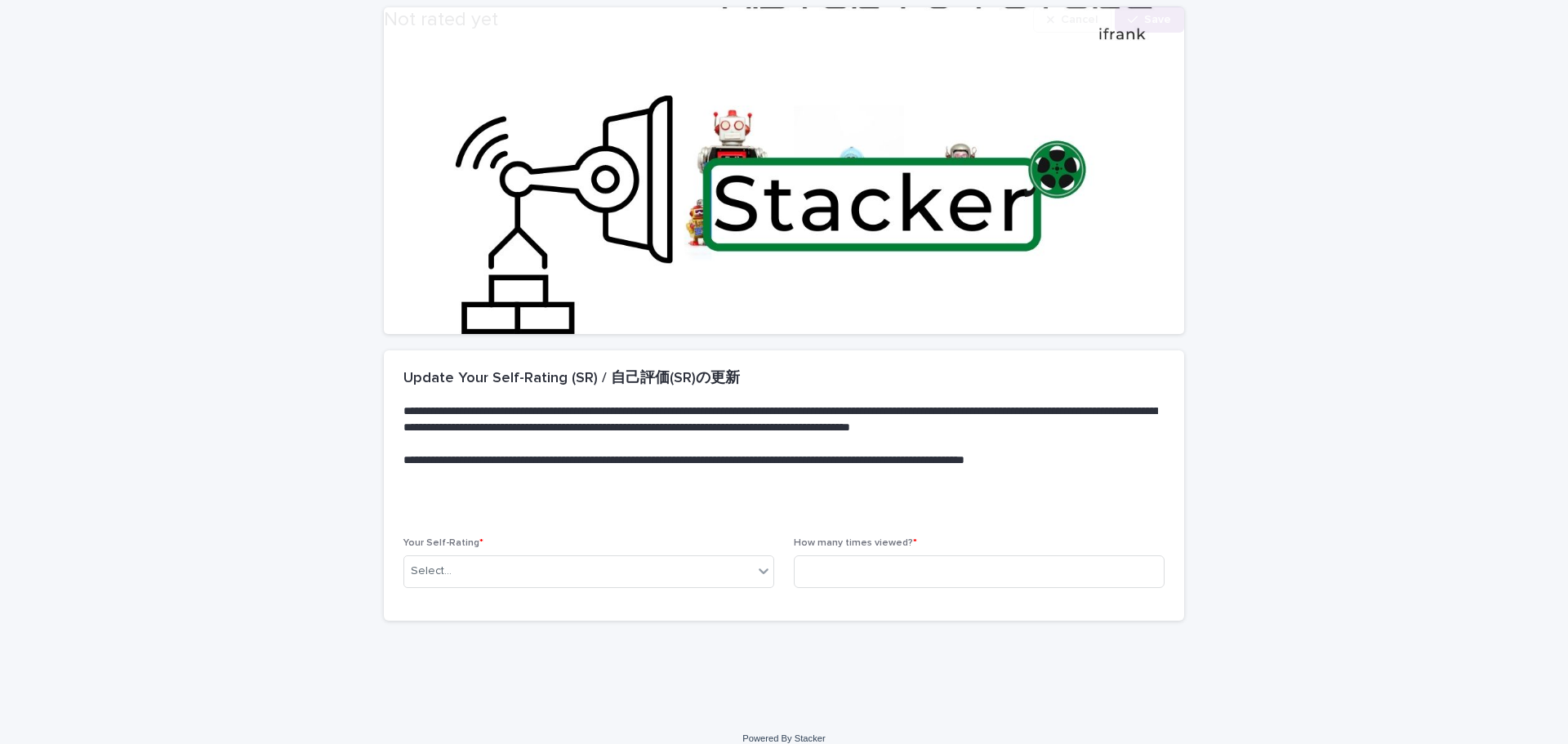
scroll to position [164, 0]
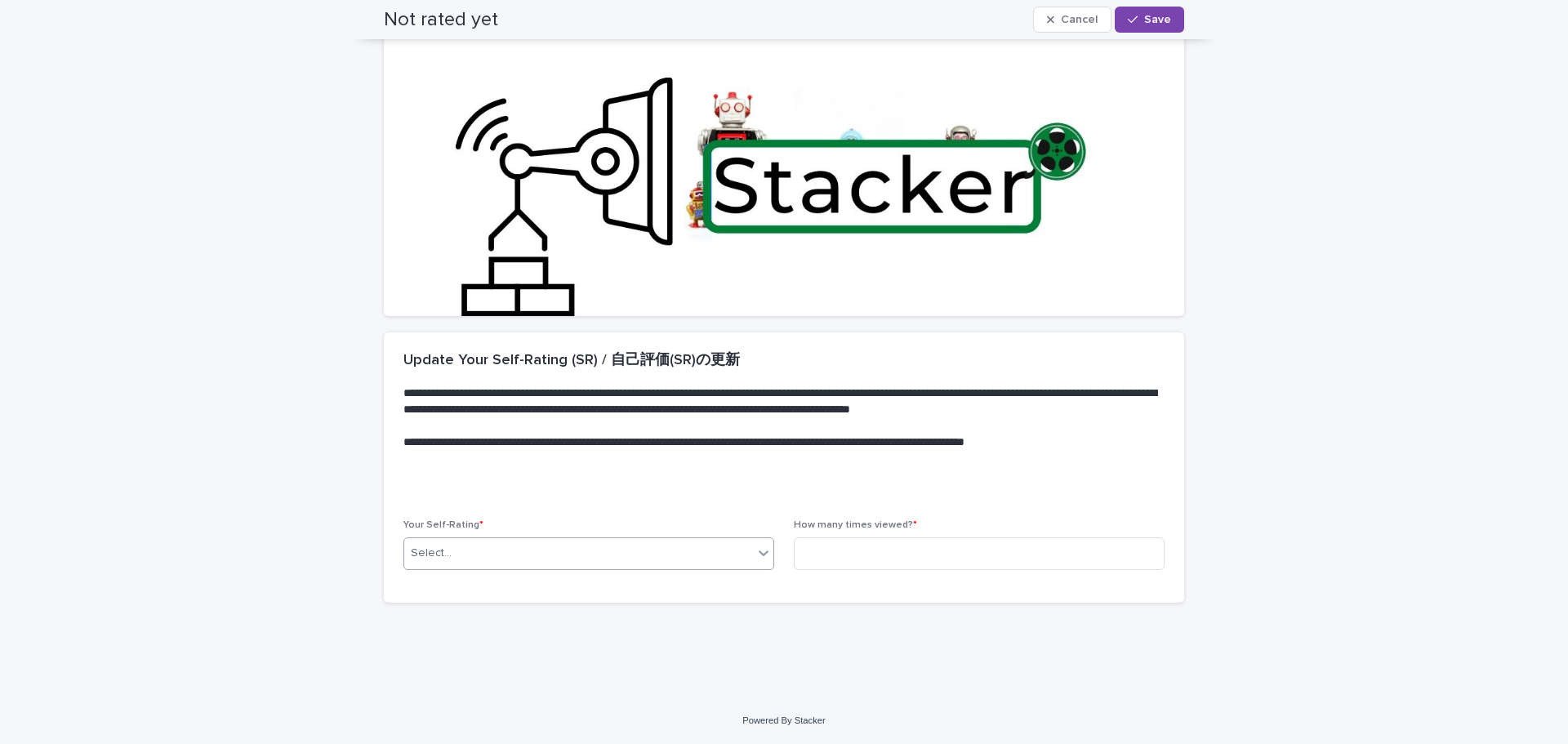
click at [653, 557] on div "Select..." at bounding box center [579, 554] width 349 height 27
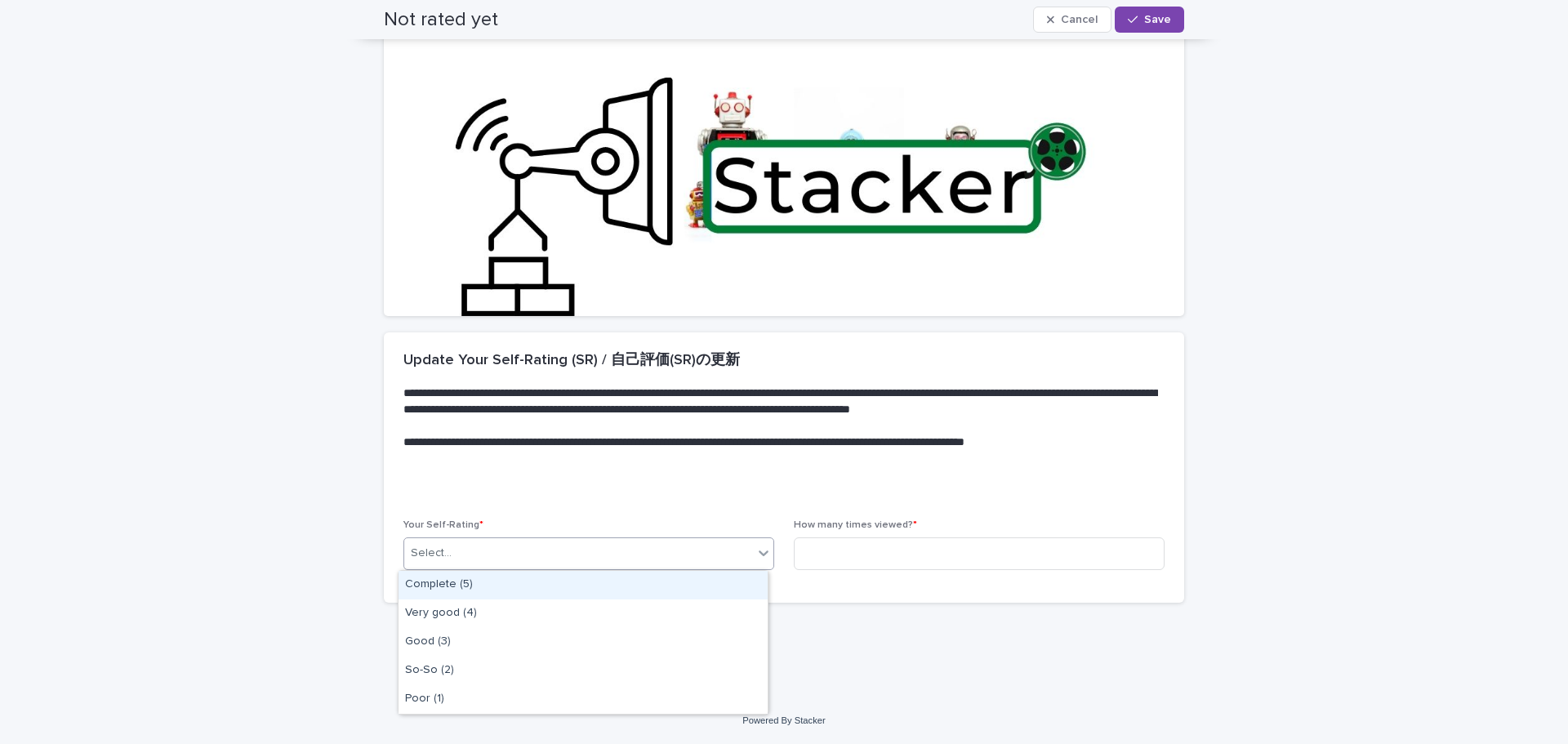
click at [633, 595] on div "Complete (5)" at bounding box center [583, 585] width 369 height 28
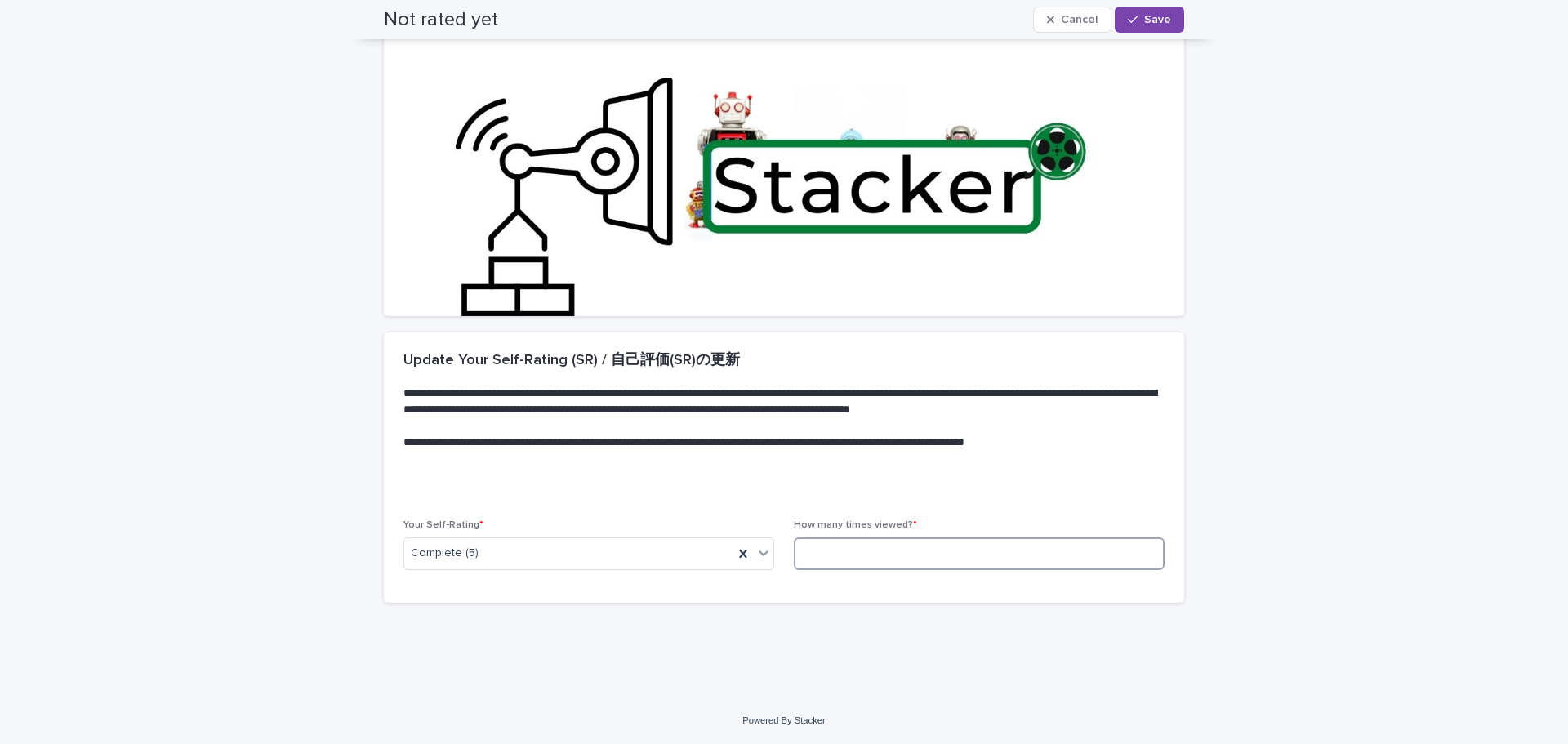
click at [900, 548] on input at bounding box center [978, 554] width 370 height 33
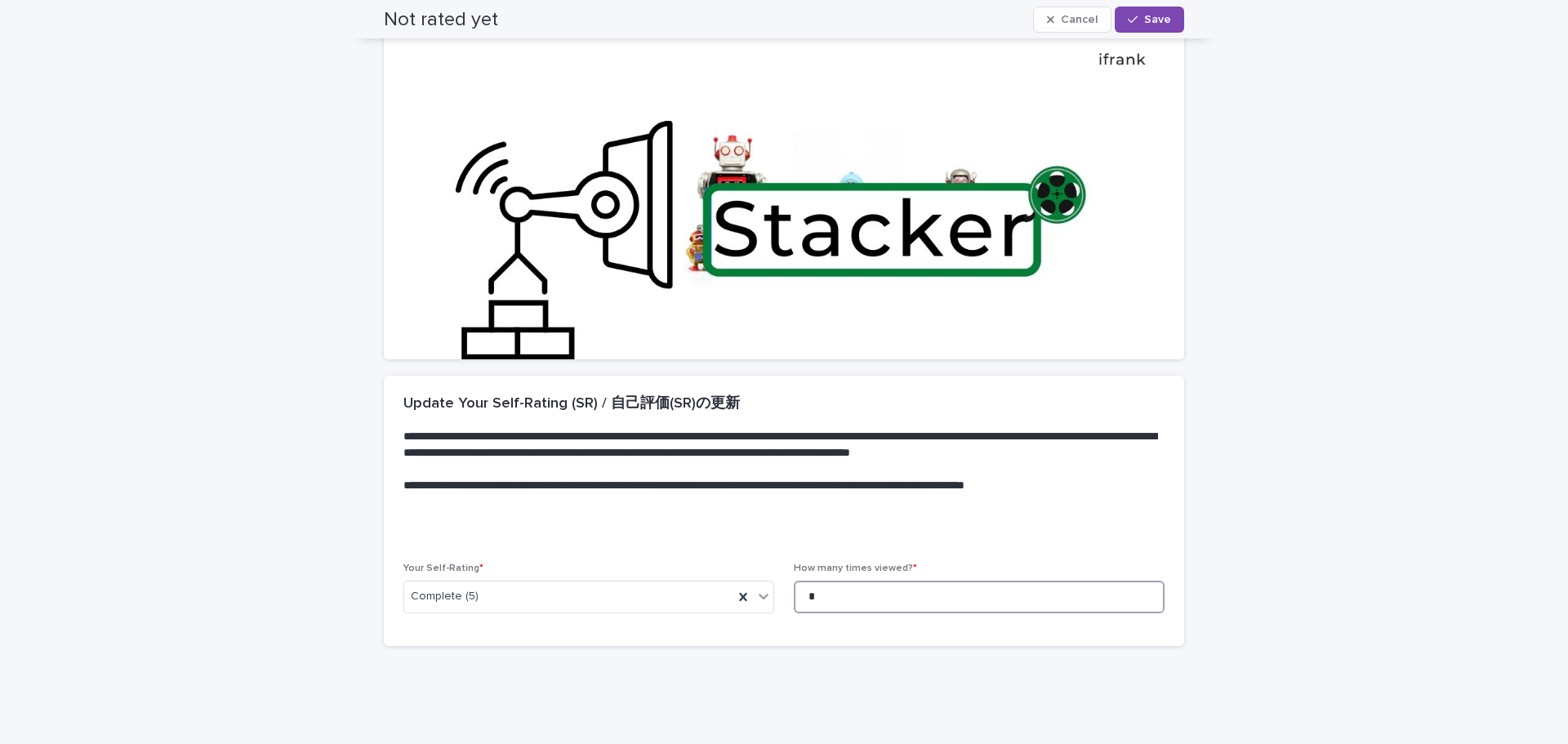
scroll to position [0, 0]
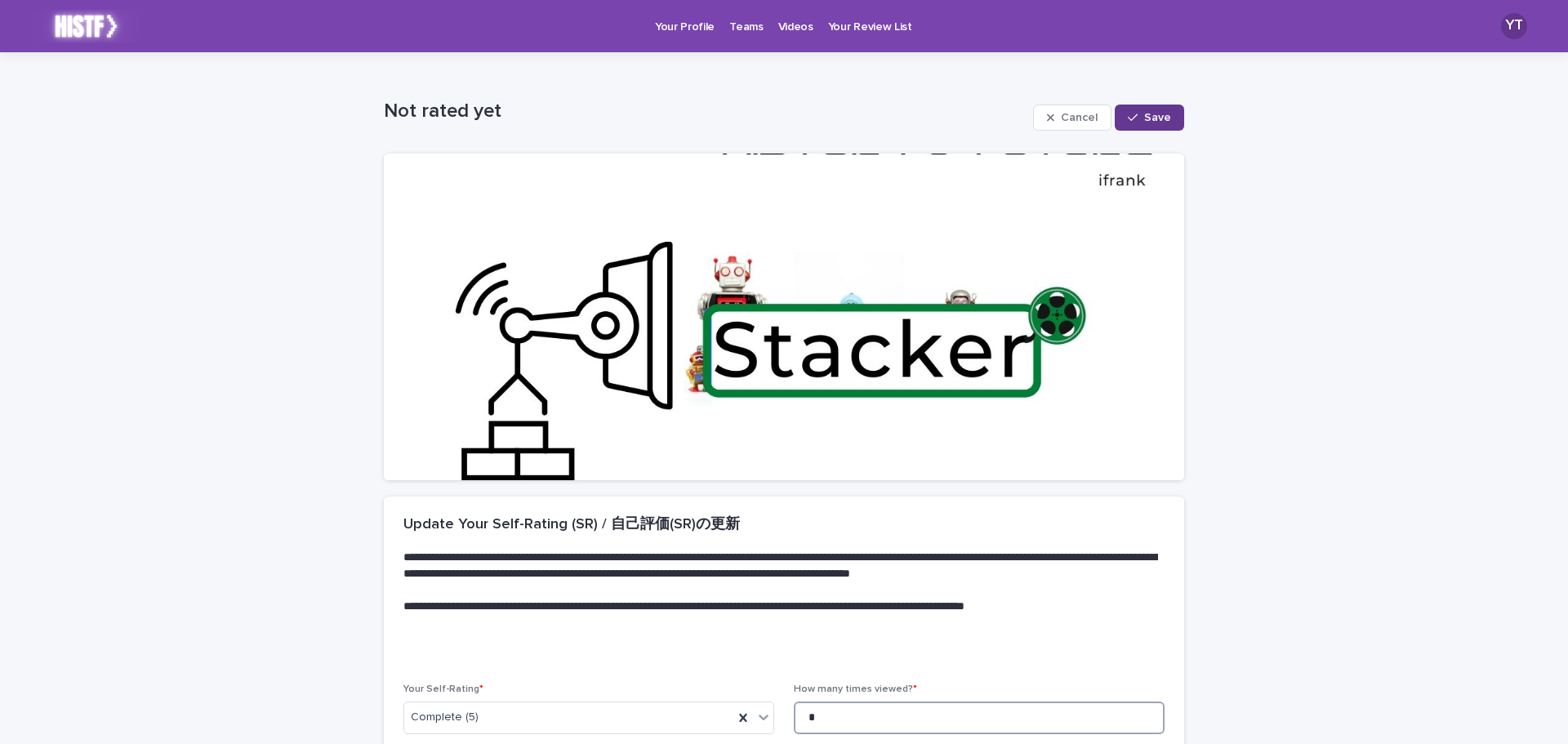
type input "*"
click at [1155, 124] on button "Save" at bounding box center [1149, 117] width 69 height 26
click at [784, 31] on p "Videos" at bounding box center [795, 17] width 35 height 34
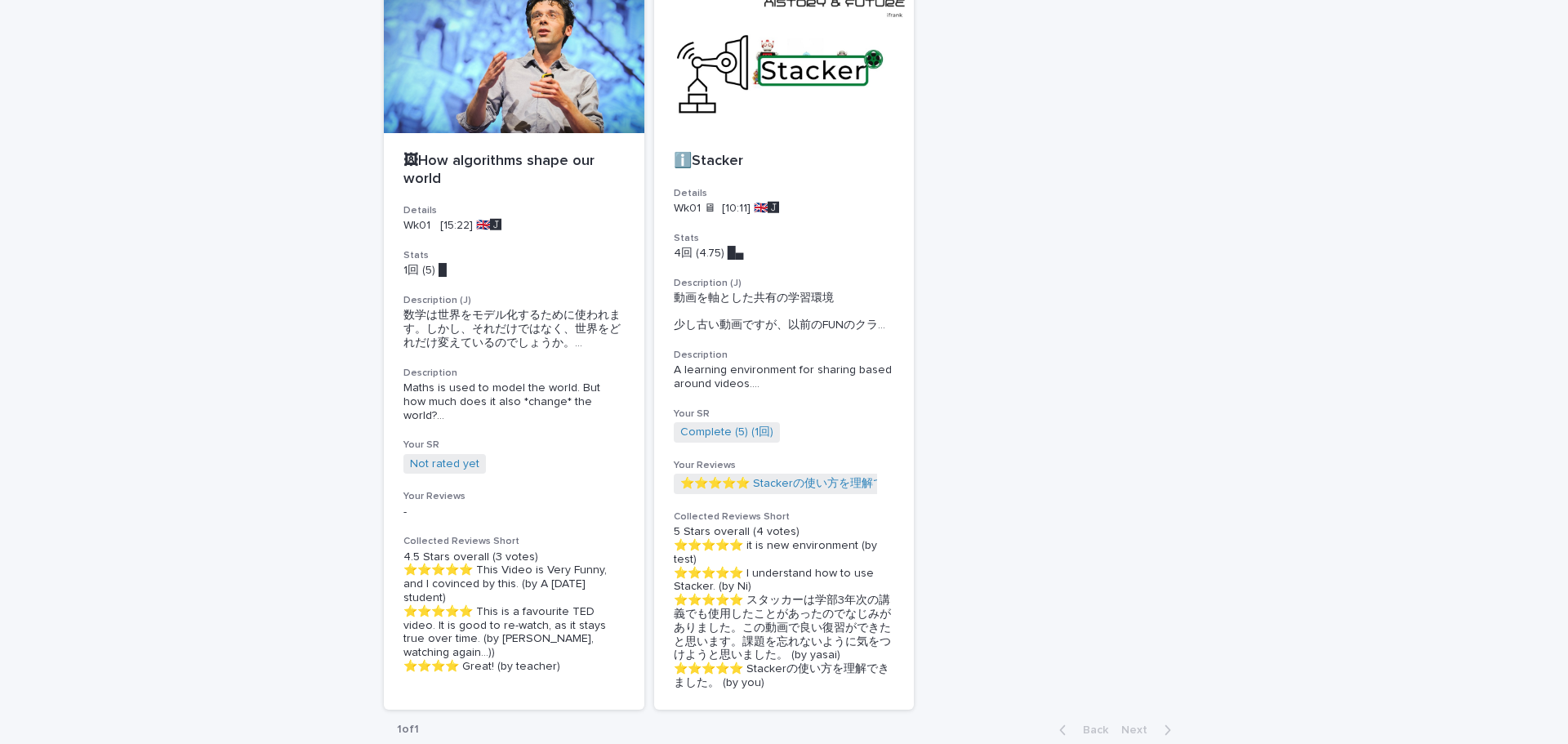
scroll to position [164, 0]
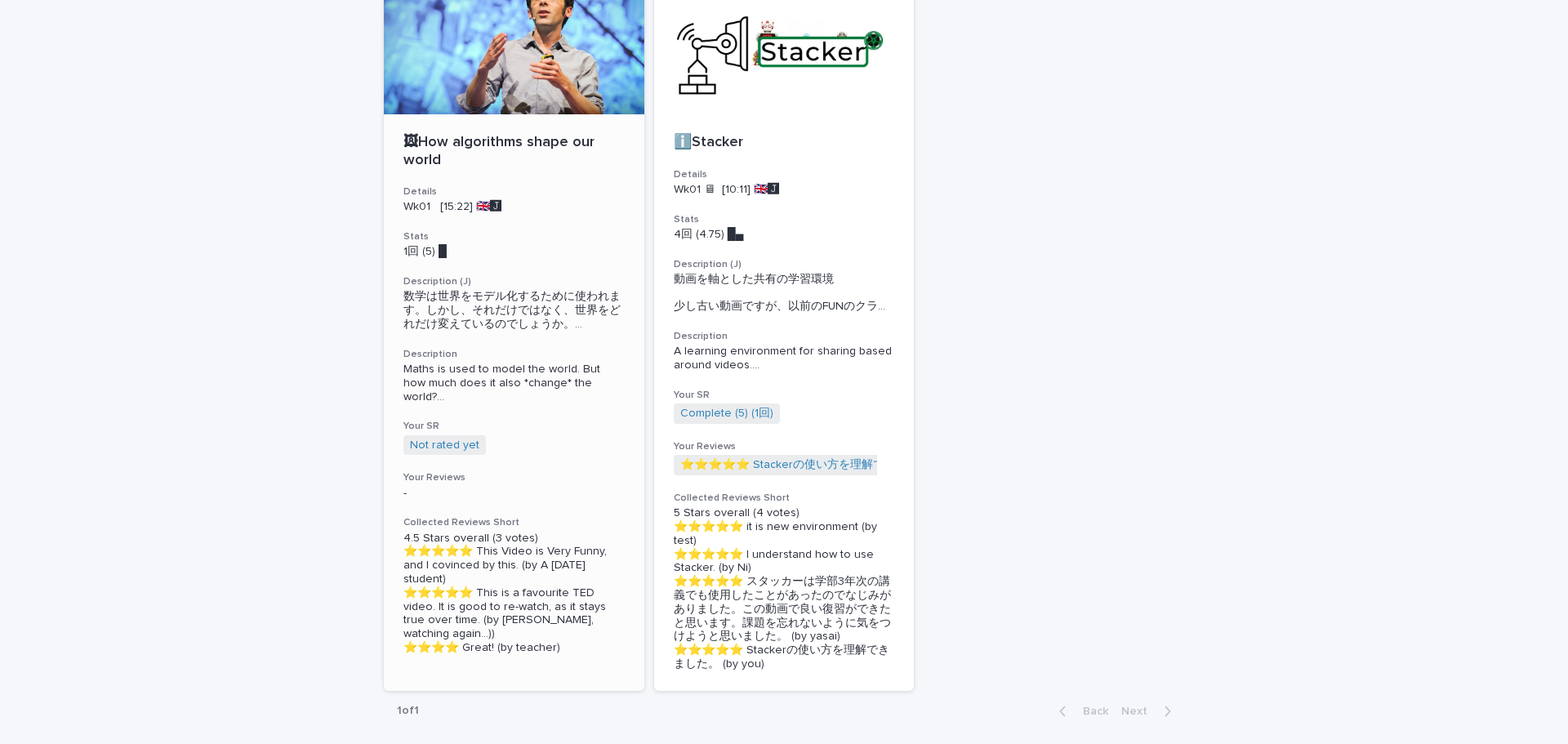
click at [524, 89] on div at bounding box center [514, 40] width 260 height 147
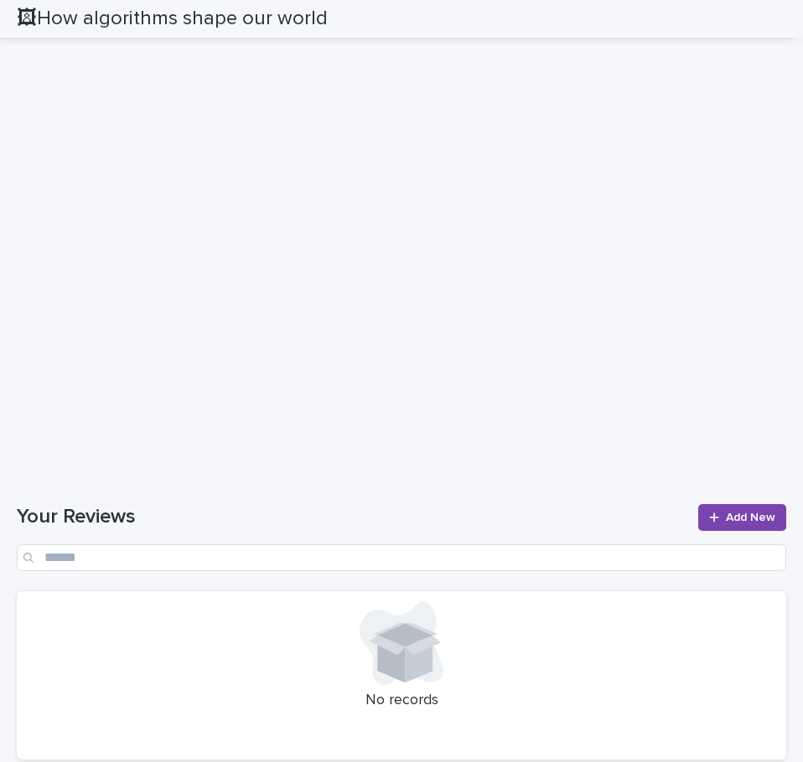
scroll to position [1376, 0]
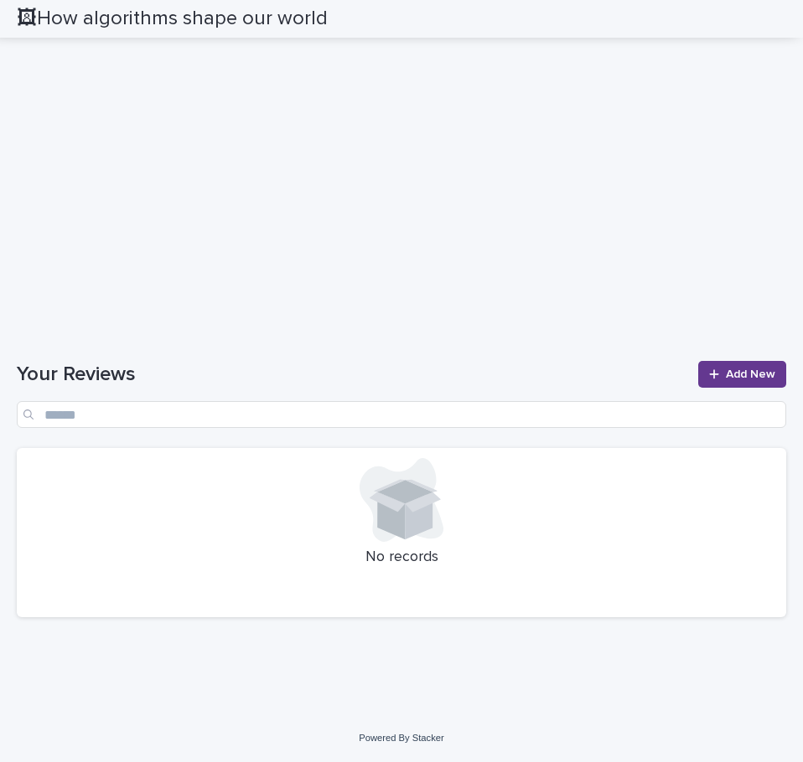
click at [729, 379] on span "Add New" at bounding box center [750, 375] width 49 height 12
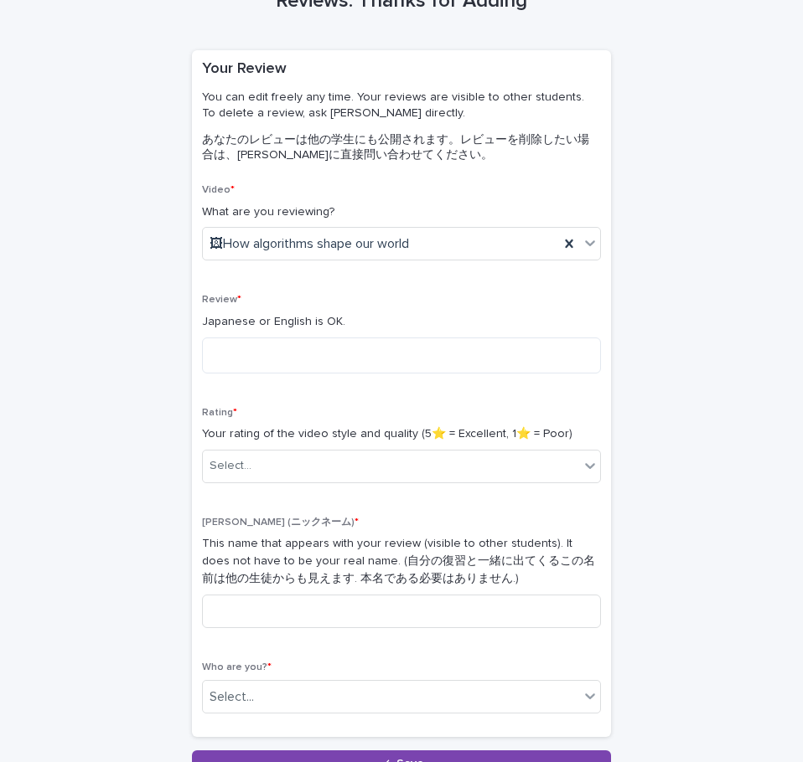
scroll to position [77, 0]
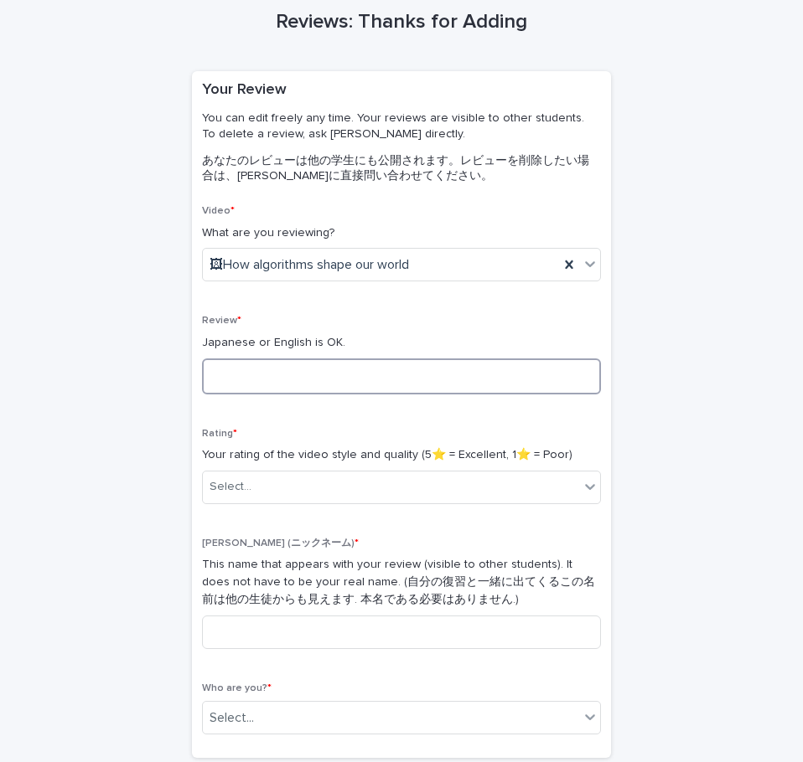
click at [459, 374] on textarea at bounding box center [401, 377] width 399 height 36
type textarea "*"
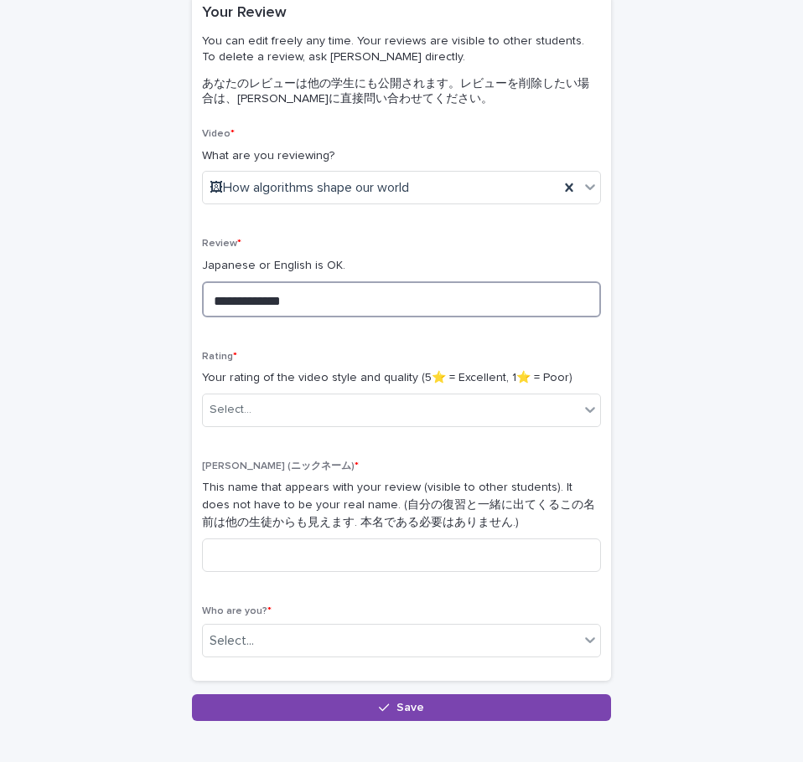
scroll to position [168, 0]
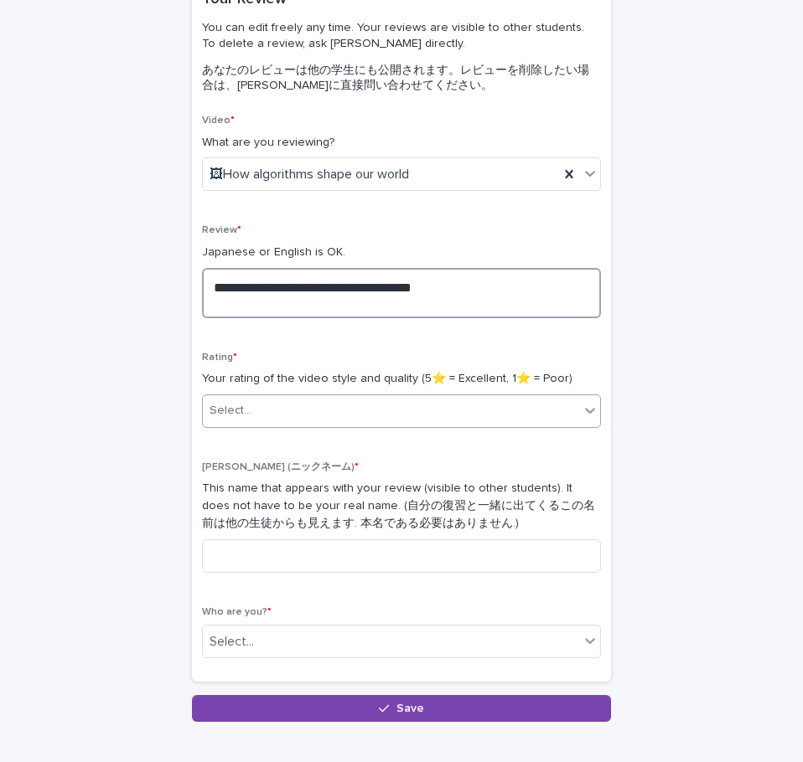
type textarea "**********"
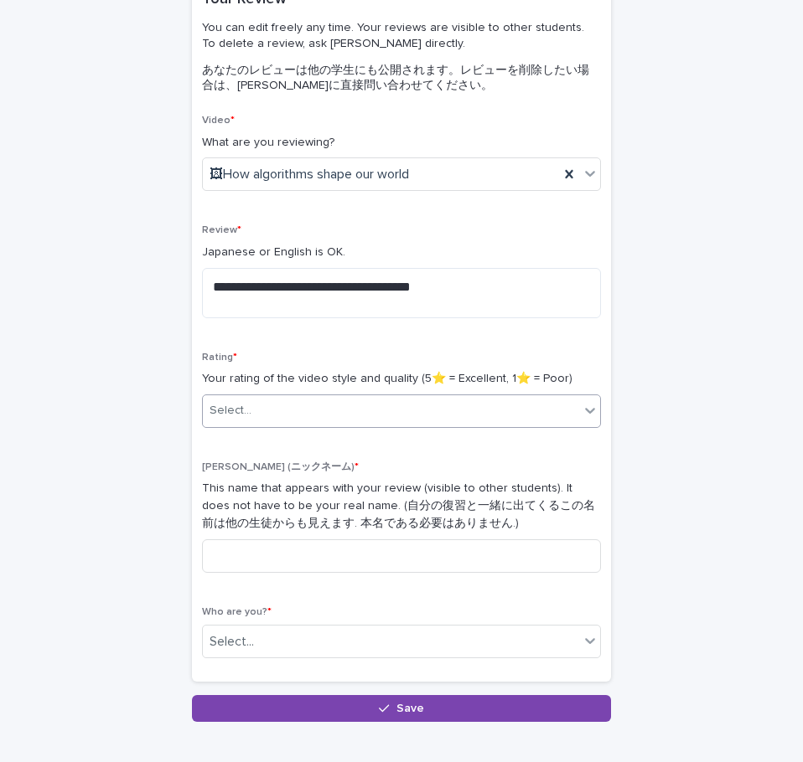
click at [550, 403] on div "Select..." at bounding box center [391, 411] width 376 height 28
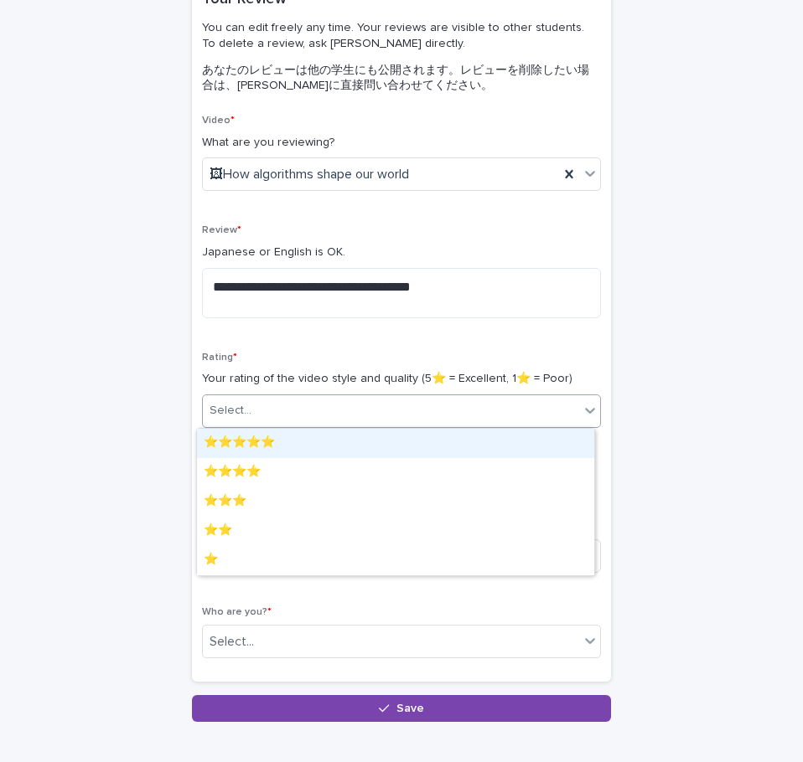
click at [462, 447] on div "⭐️⭐️⭐️⭐️⭐️" at bounding box center [395, 443] width 397 height 29
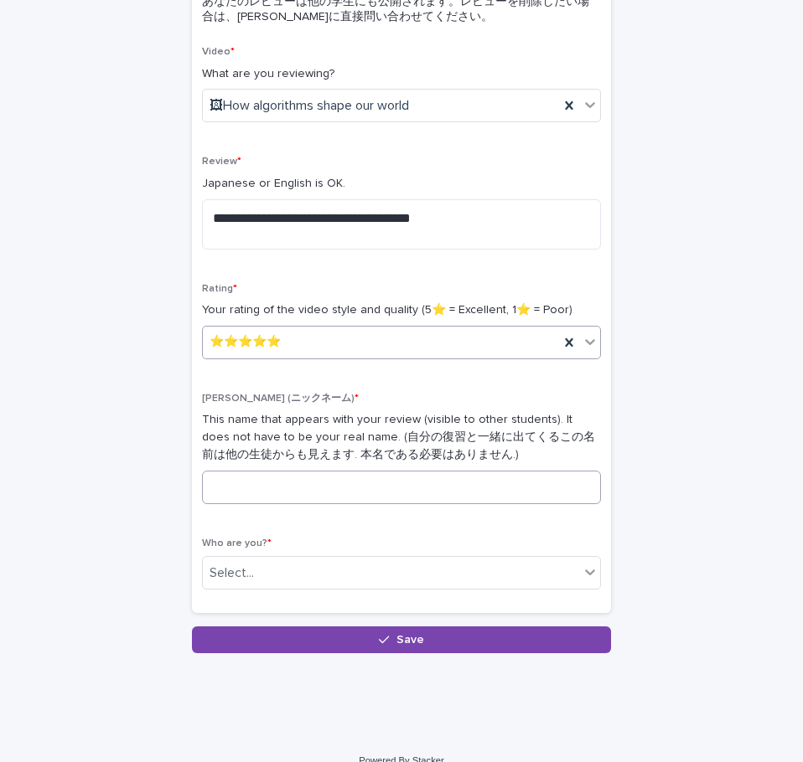
scroll to position [259, 0]
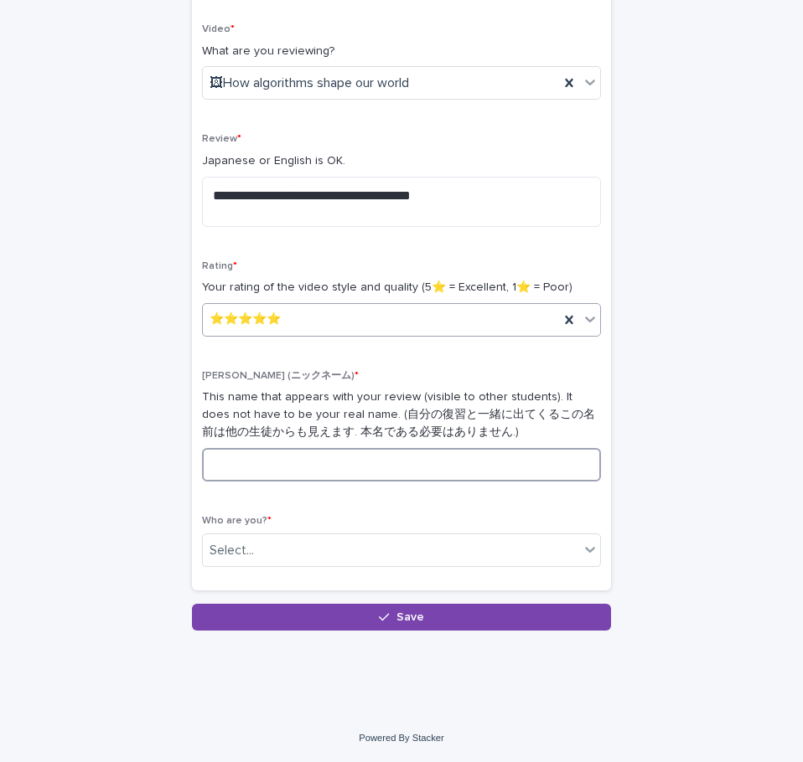
click at [456, 455] on input at bounding box center [401, 465] width 399 height 34
type input "***"
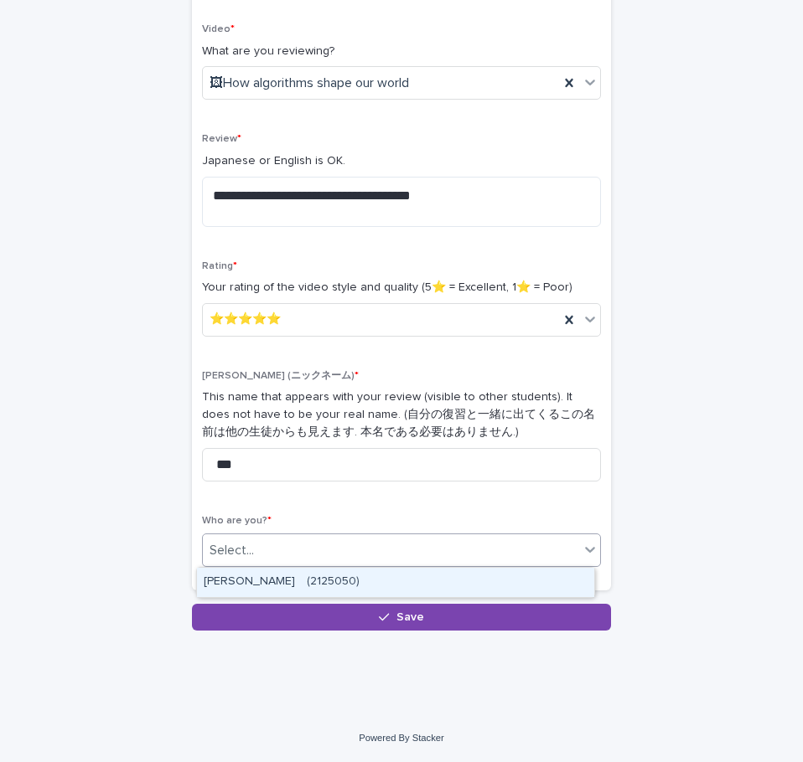
click at [496, 544] on div "Select..." at bounding box center [391, 551] width 376 height 28
click at [483, 576] on div "Yuta Tange　(2125050)" at bounding box center [395, 582] width 397 height 29
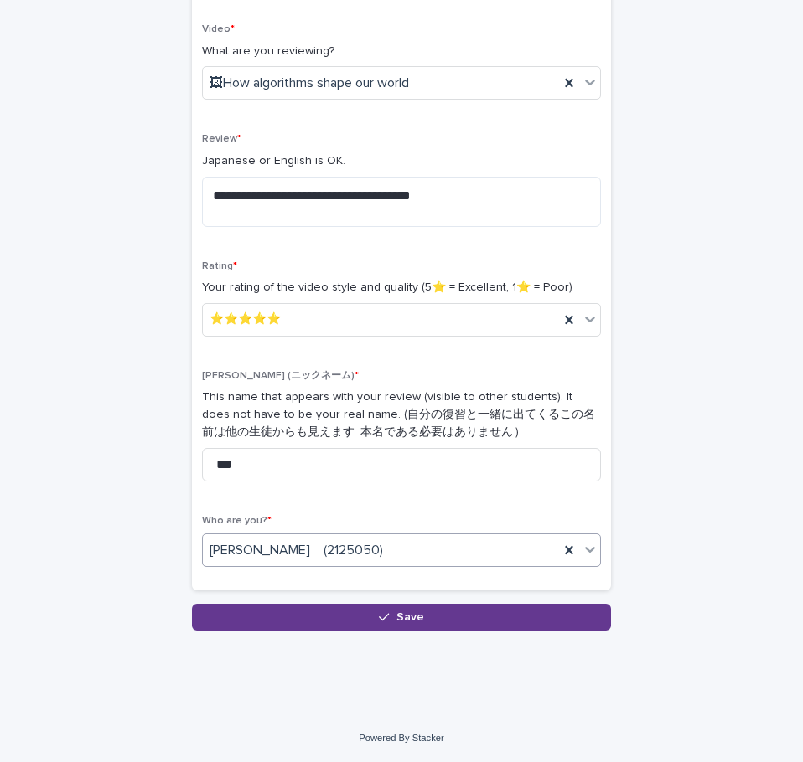
click at [498, 613] on button "Save" at bounding box center [401, 617] width 419 height 27
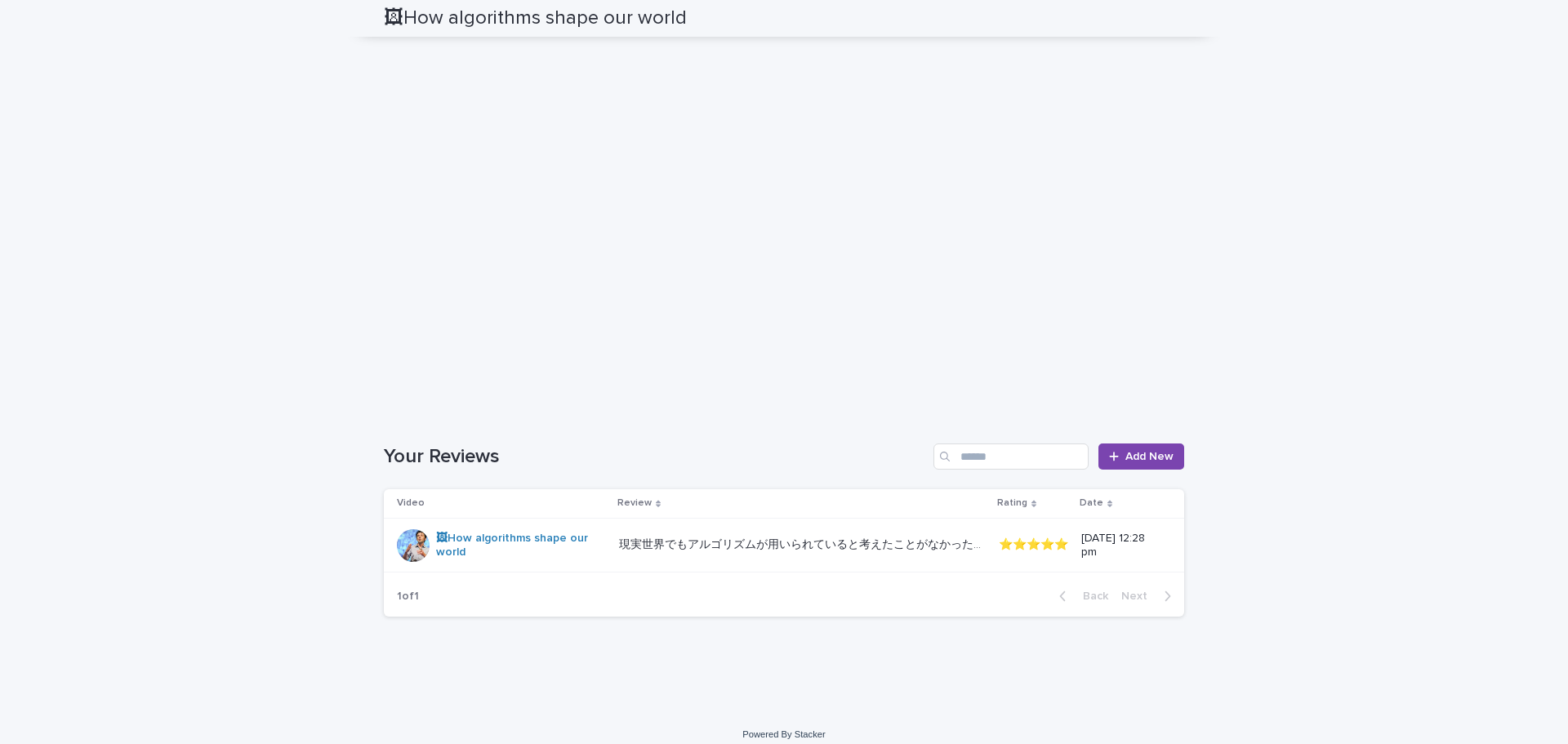
scroll to position [1351, 0]
